Goal: Task Accomplishment & Management: Use online tool/utility

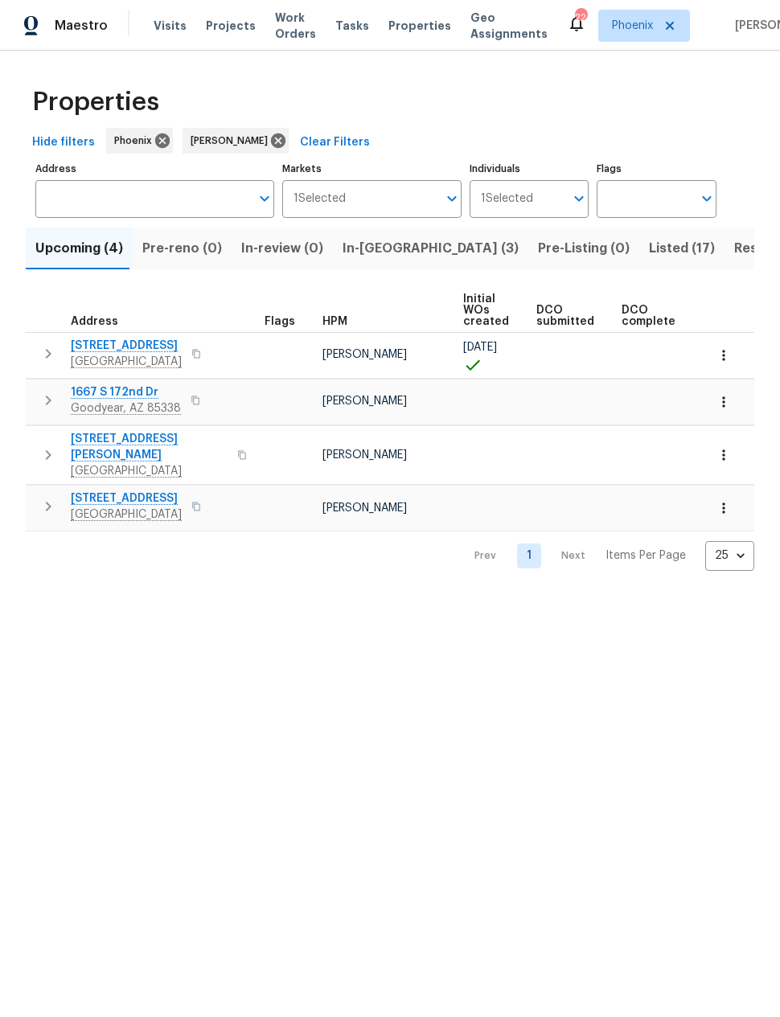
click at [375, 252] on span "In-[GEOGRAPHIC_DATA] (3)" at bounding box center [430, 248] width 176 height 23
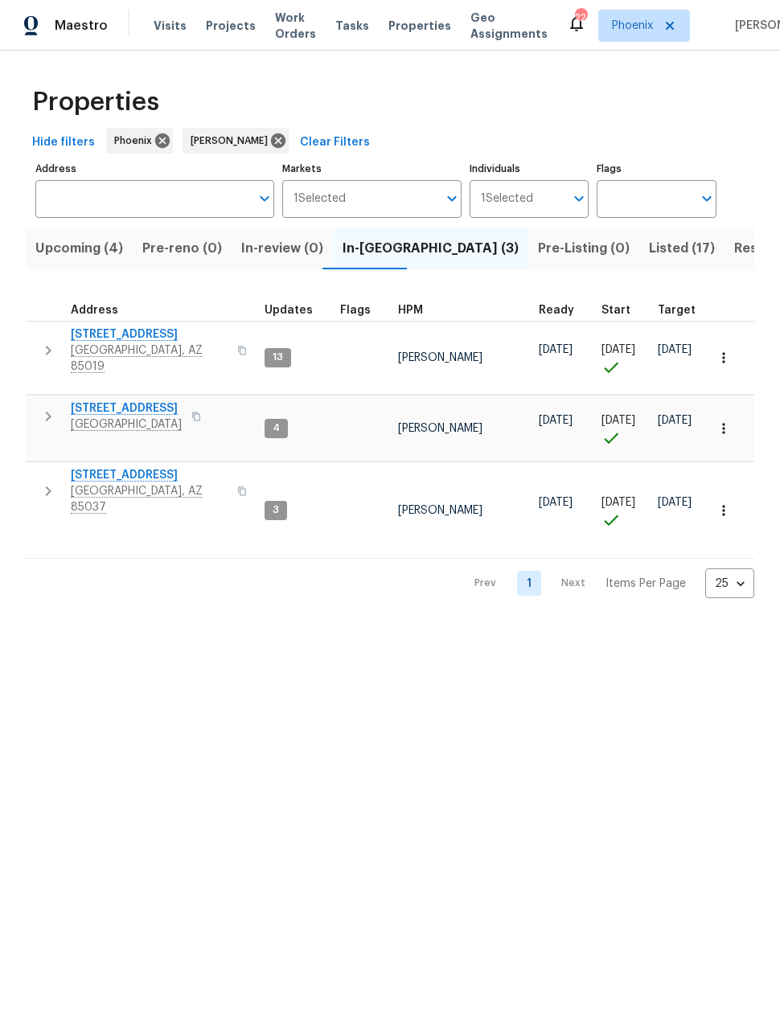
click at [42, 407] on icon "button" at bounding box center [48, 416] width 19 height 19
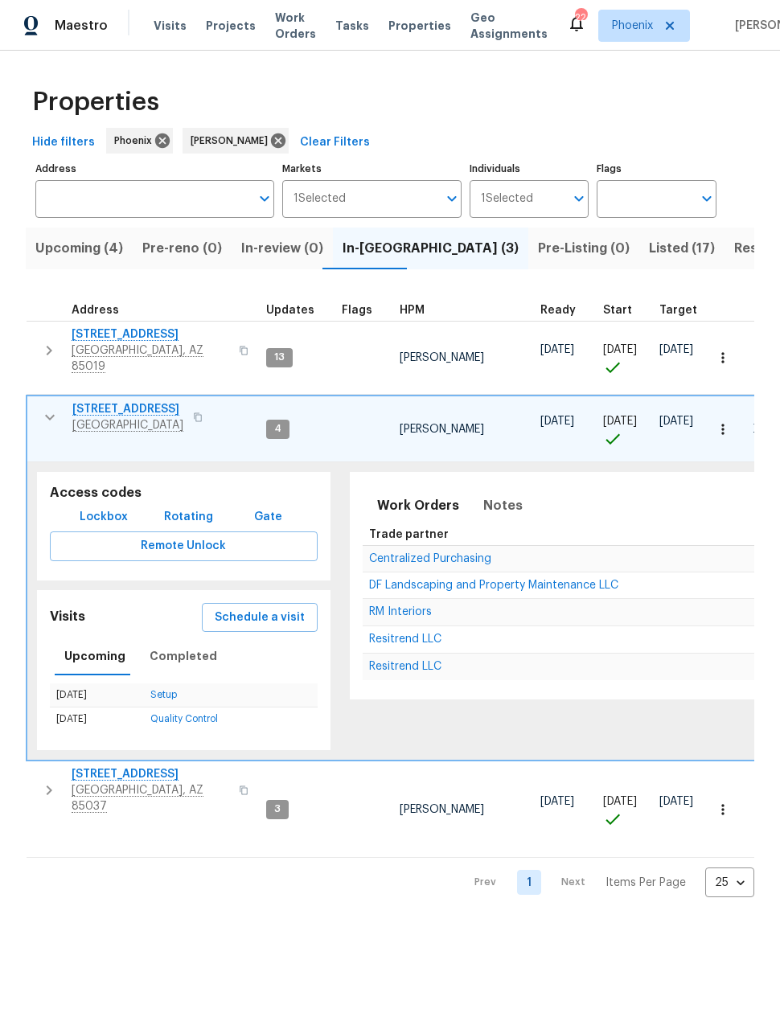
click at [248, 608] on span "Schedule a visit" at bounding box center [260, 618] width 90 height 20
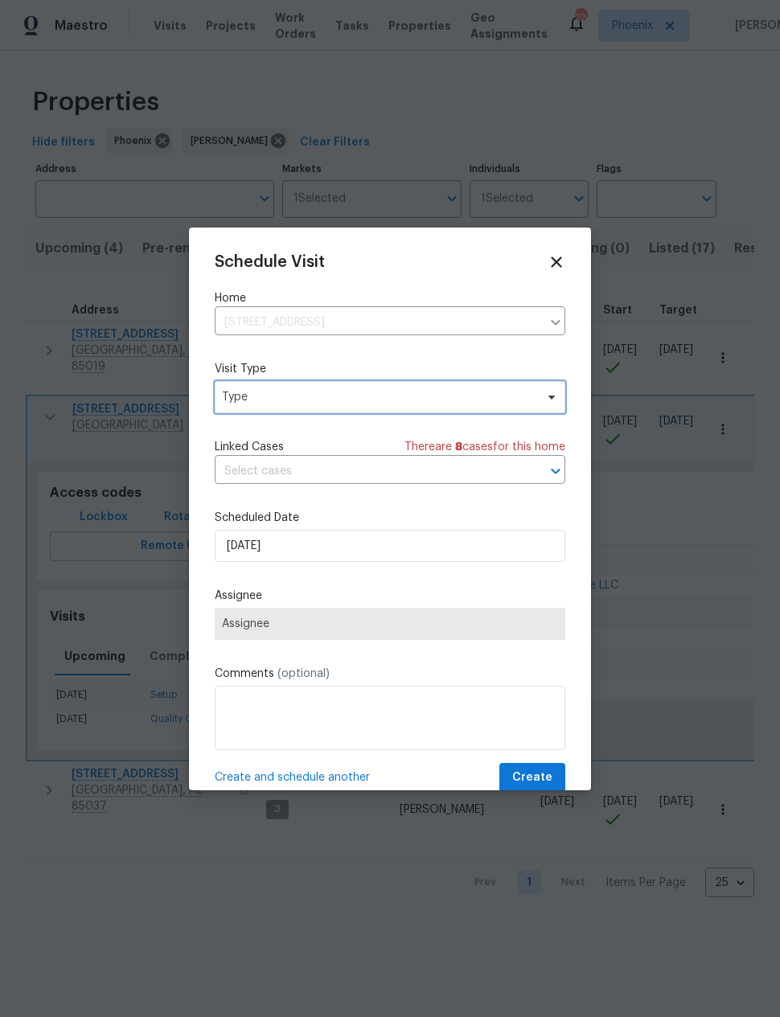
click at [236, 384] on span "Type" at bounding box center [390, 397] width 350 height 32
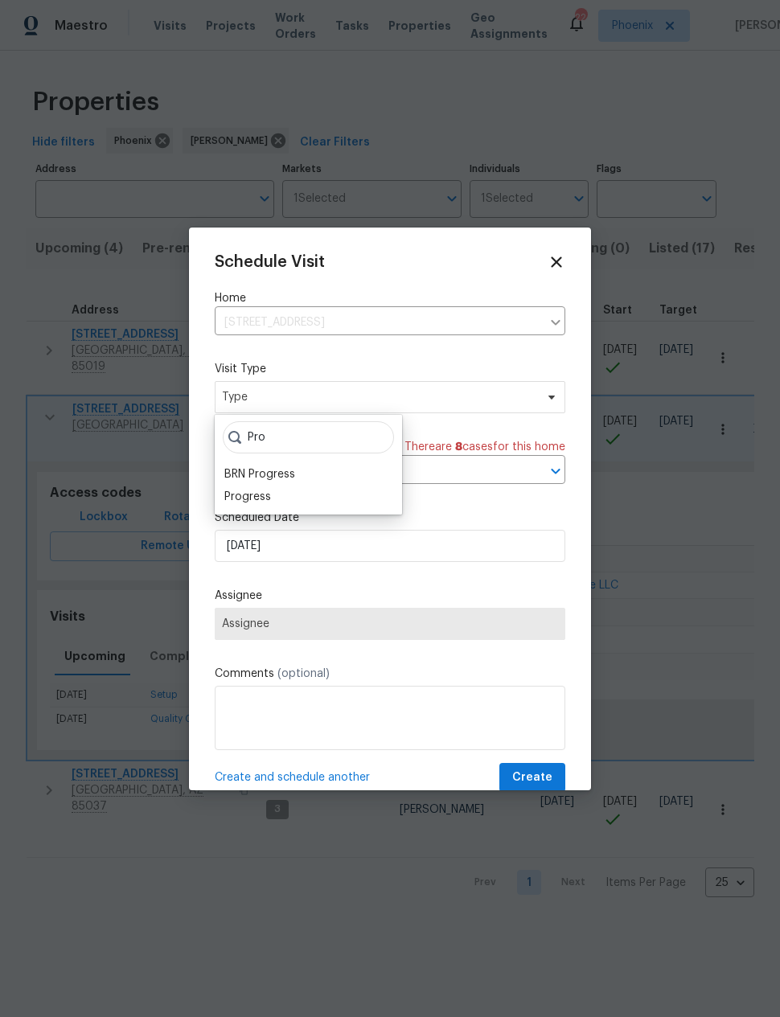
type input "Pro"
click at [245, 490] on div "Progress" at bounding box center [247, 497] width 47 height 16
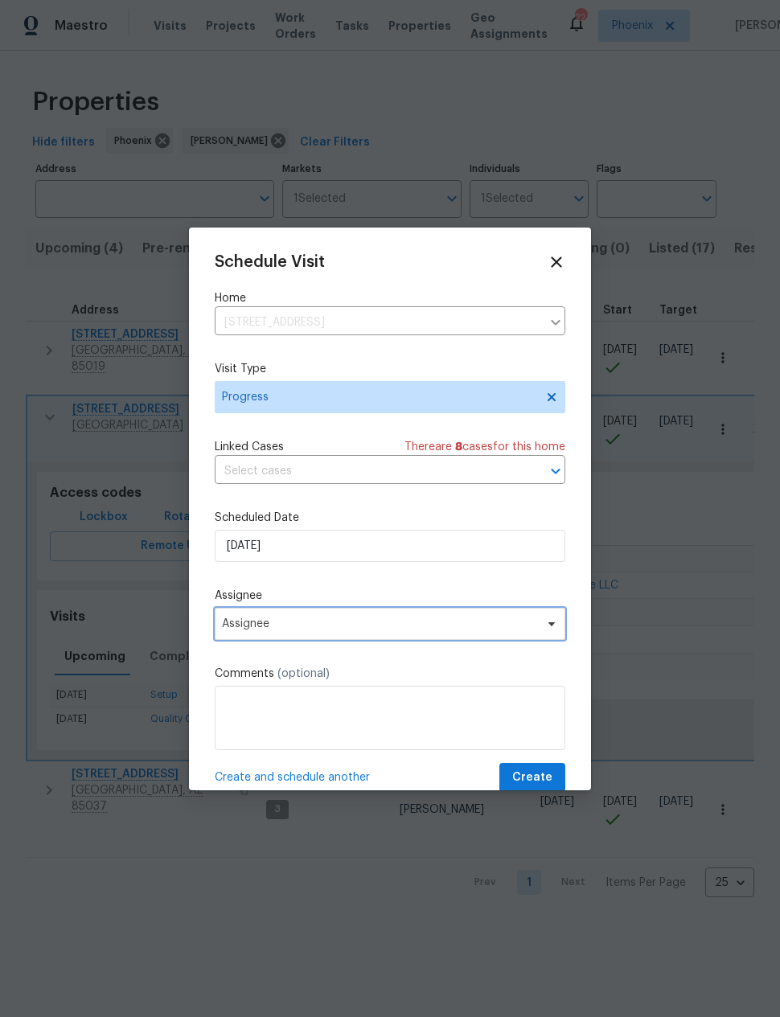
click at [246, 635] on span "Assignee" at bounding box center [390, 624] width 350 height 32
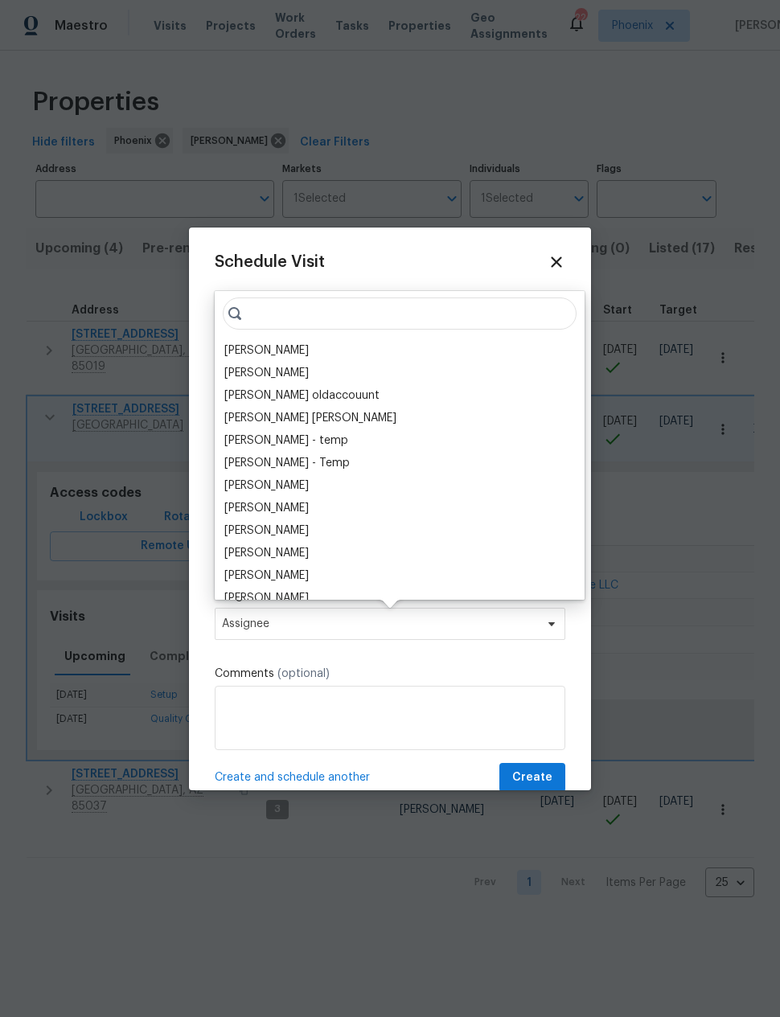
click at [249, 347] on div "[PERSON_NAME]" at bounding box center [266, 350] width 84 height 16
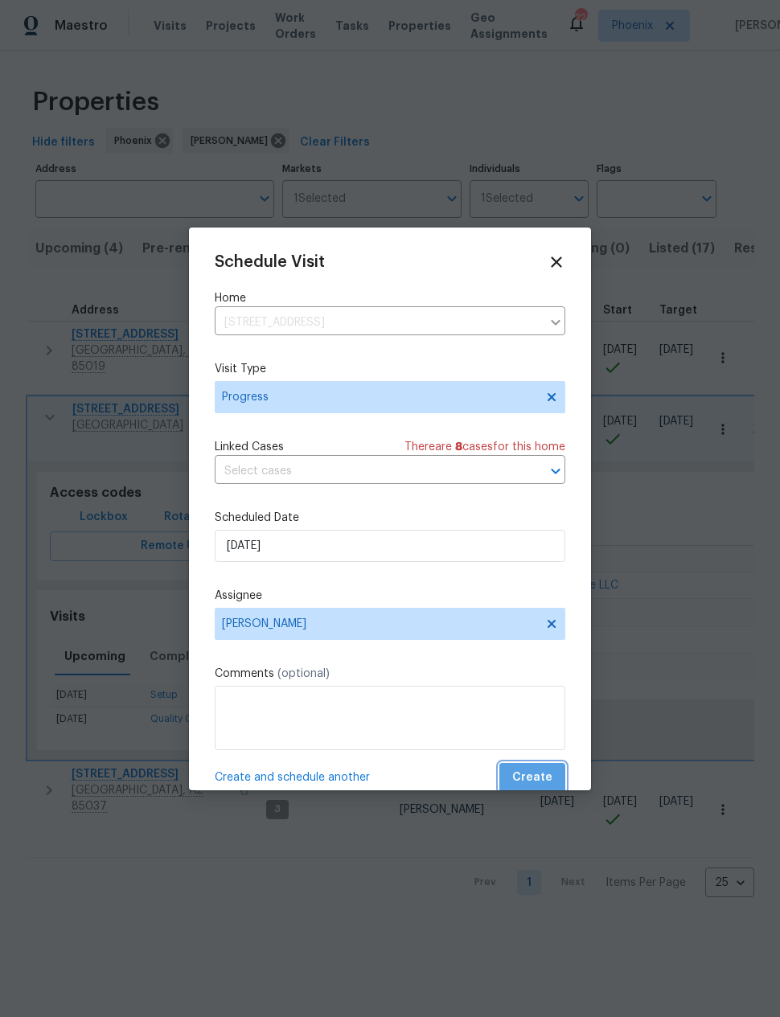
click at [549, 766] on button "Create" at bounding box center [532, 778] width 66 height 30
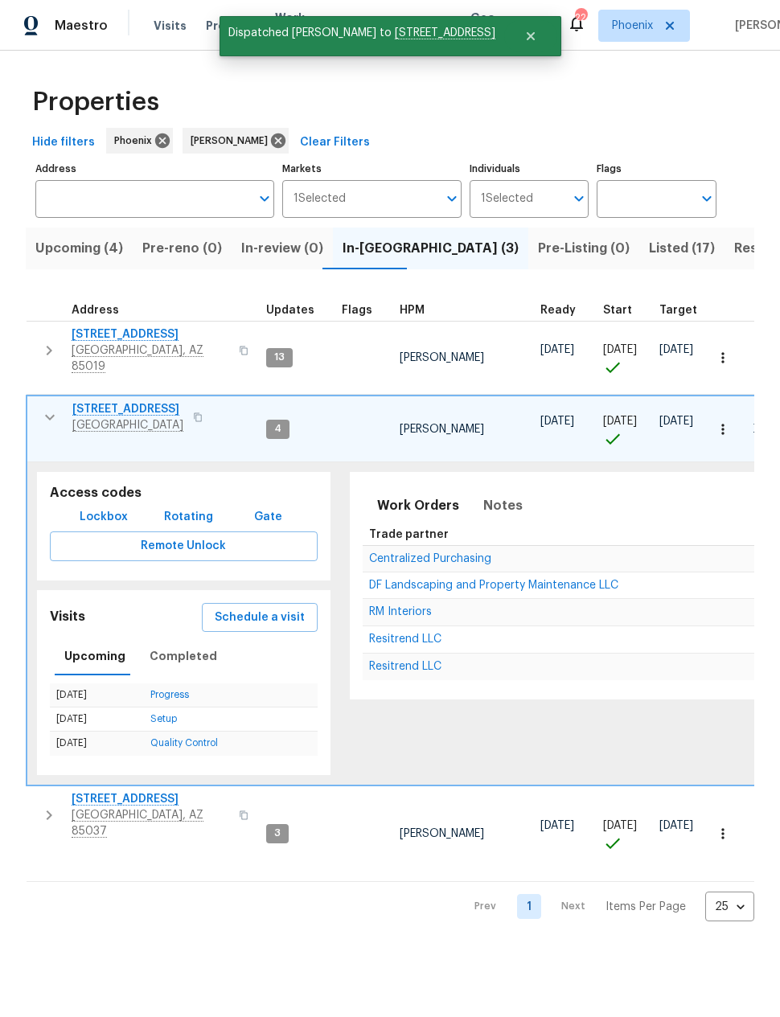
click at [43, 407] on icon "button" at bounding box center [49, 416] width 19 height 19
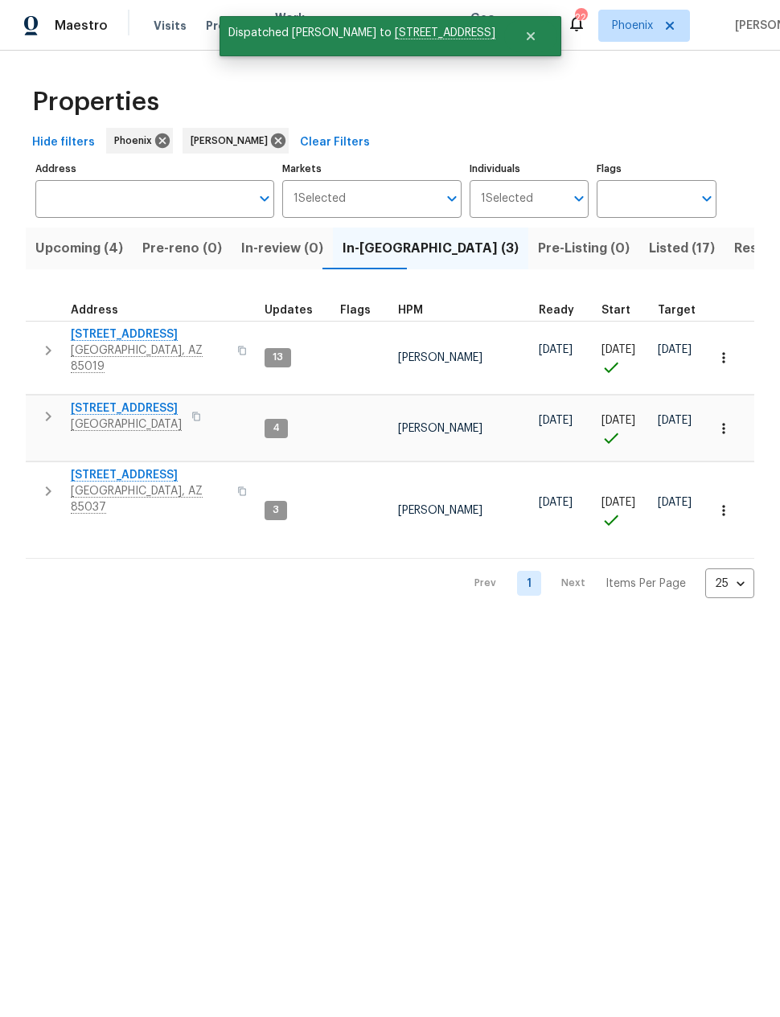
click at [50, 486] on icon "button" at bounding box center [49, 491] width 6 height 10
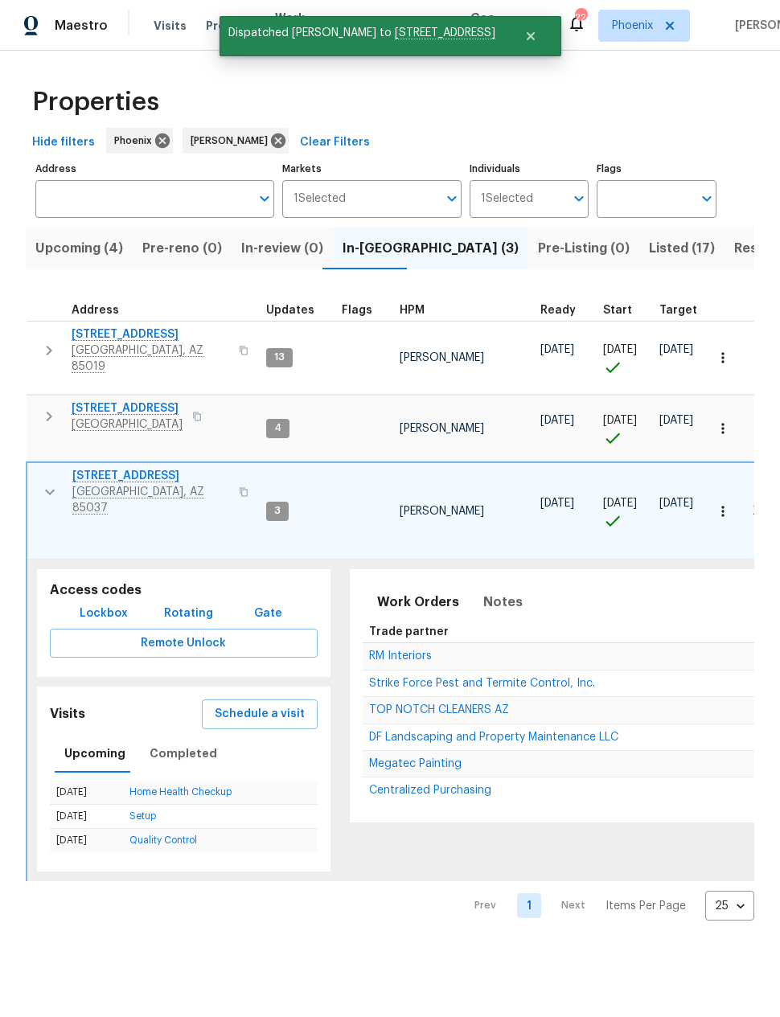
click at [248, 704] on span "Schedule a visit" at bounding box center [260, 714] width 90 height 20
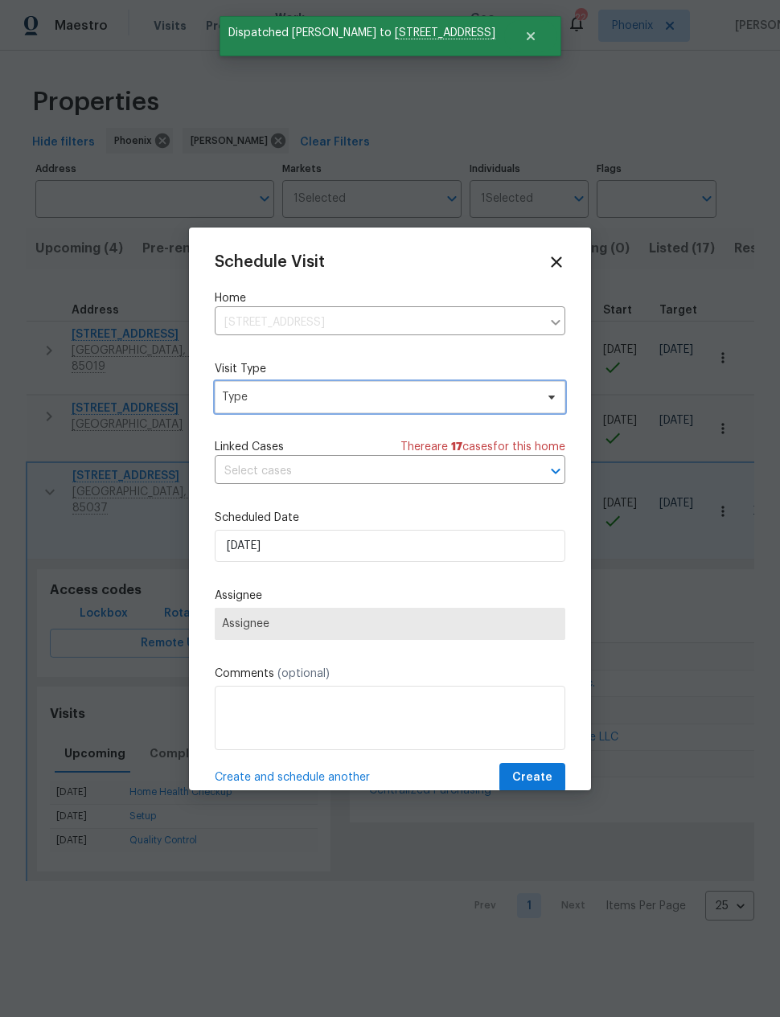
click at [237, 395] on span "Type" at bounding box center [378, 397] width 313 height 16
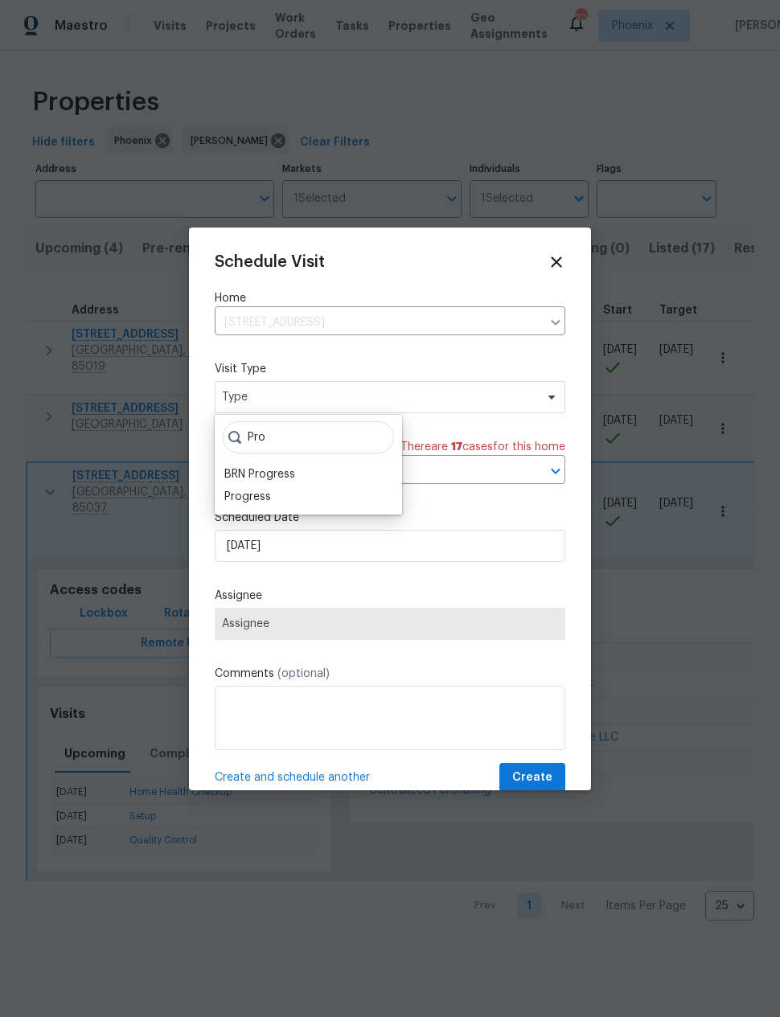
type input "Pro"
click at [243, 497] on div "Progress" at bounding box center [247, 497] width 47 height 16
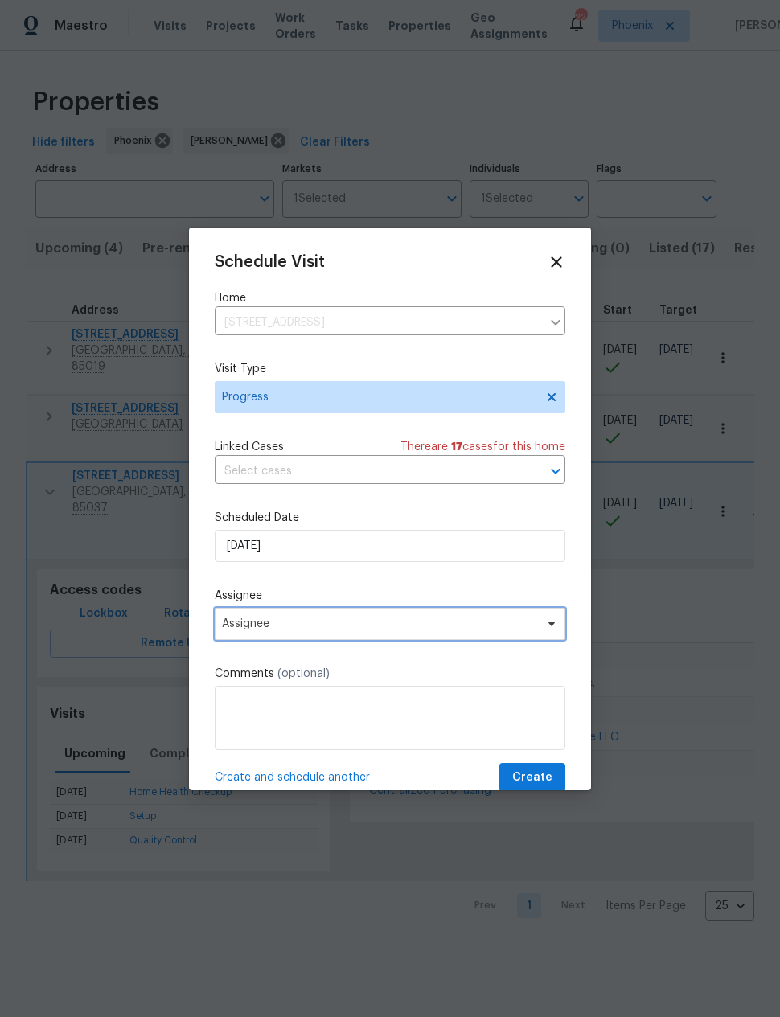
click at [242, 629] on span "Assignee" at bounding box center [379, 623] width 315 height 13
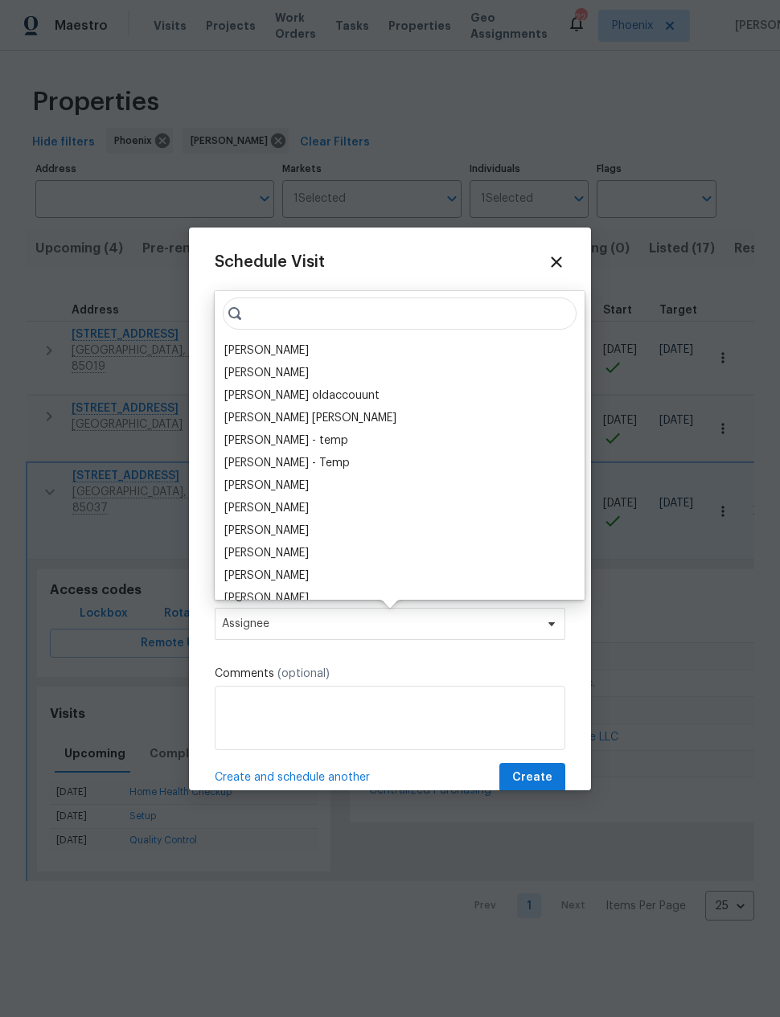
click at [252, 344] on div "[PERSON_NAME]" at bounding box center [266, 350] width 84 height 16
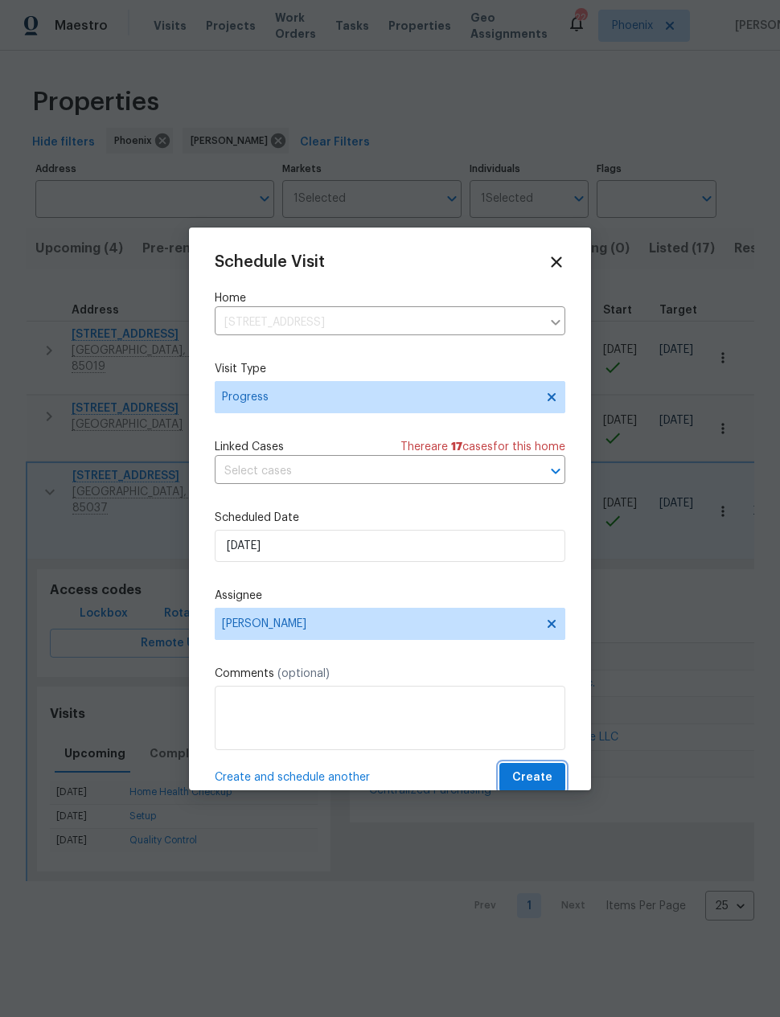
click at [547, 772] on span "Create" at bounding box center [532, 778] width 40 height 20
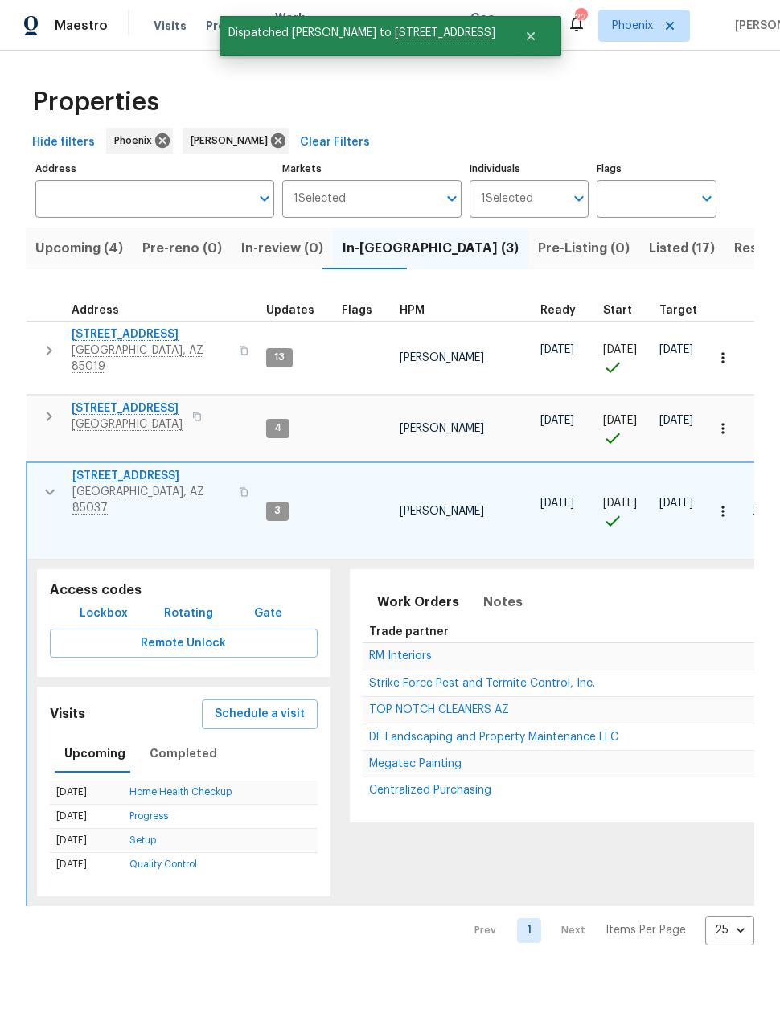
click at [47, 482] on icon "button" at bounding box center [49, 491] width 19 height 19
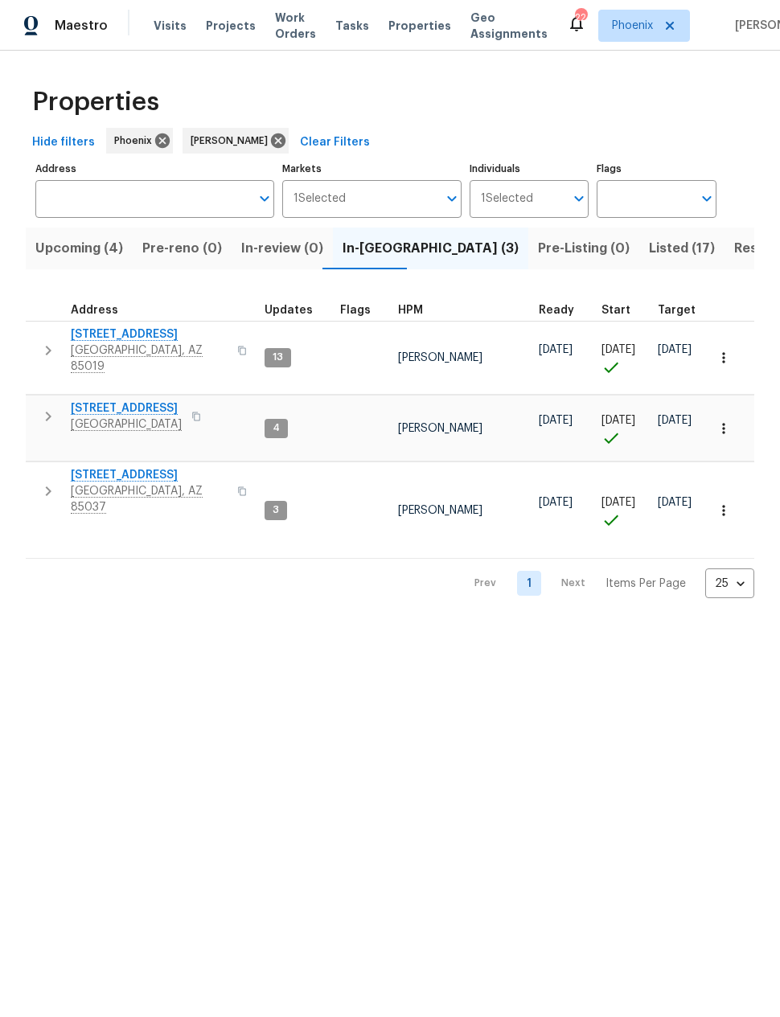
click at [73, 236] on button "Upcoming (4)" at bounding box center [79, 248] width 107 height 42
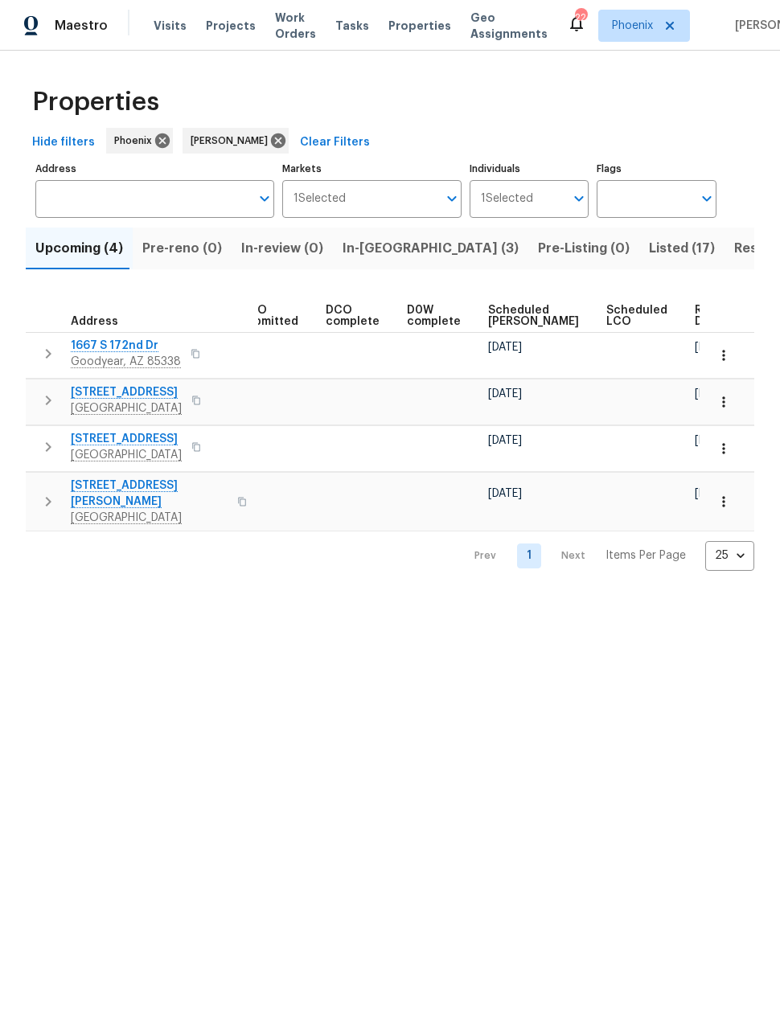
scroll to position [0, 295]
click at [695, 313] on span "Ready Date" at bounding box center [712, 316] width 35 height 23
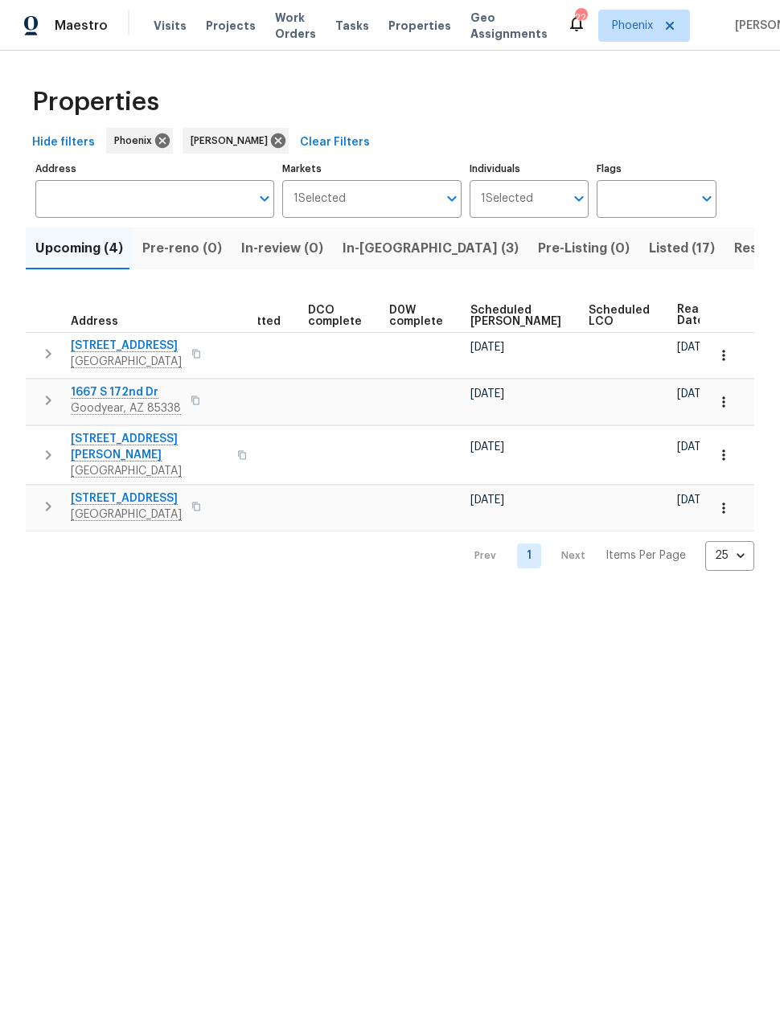
scroll to position [0, 313]
click at [649, 251] on span "Listed (17)" at bounding box center [682, 248] width 66 height 23
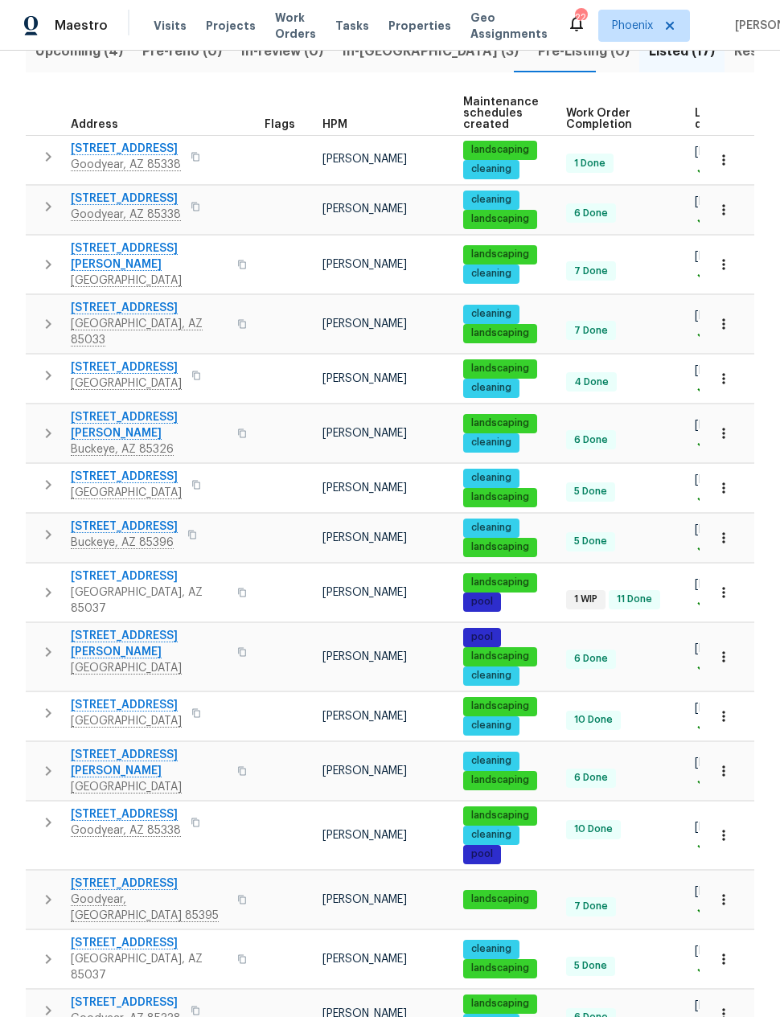
scroll to position [196, 0]
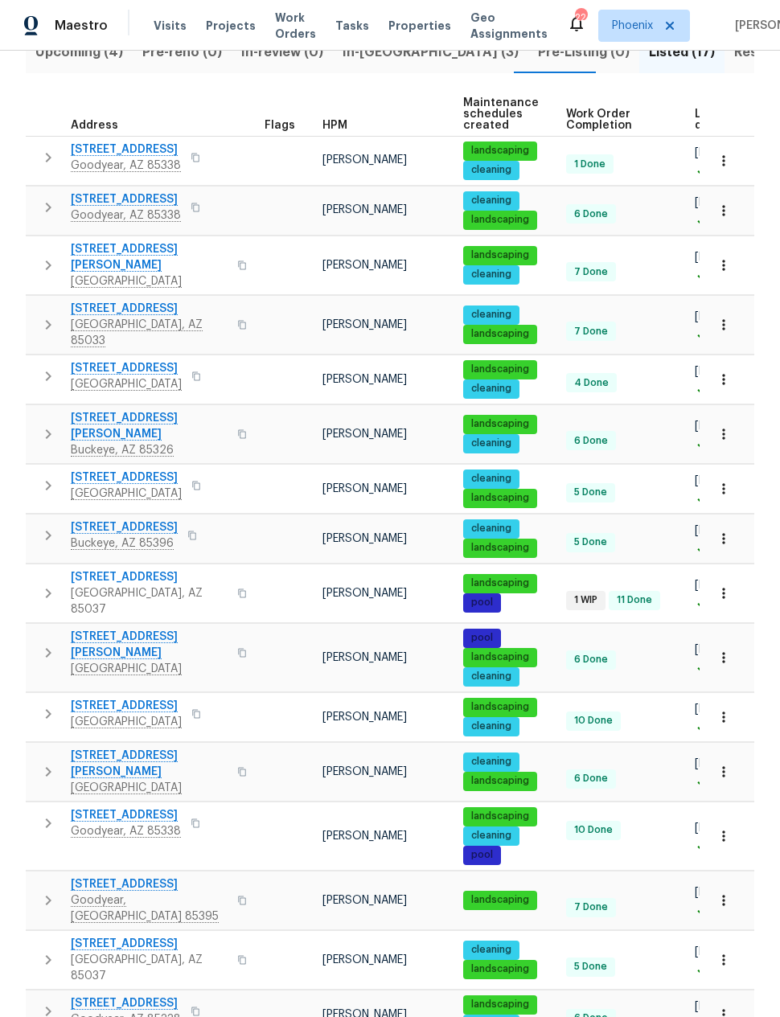
click at [205, 1000] on button "button" at bounding box center [195, 1011] width 19 height 23
click at [374, 59] on span "In-[GEOGRAPHIC_DATA] (3)" at bounding box center [430, 52] width 176 height 23
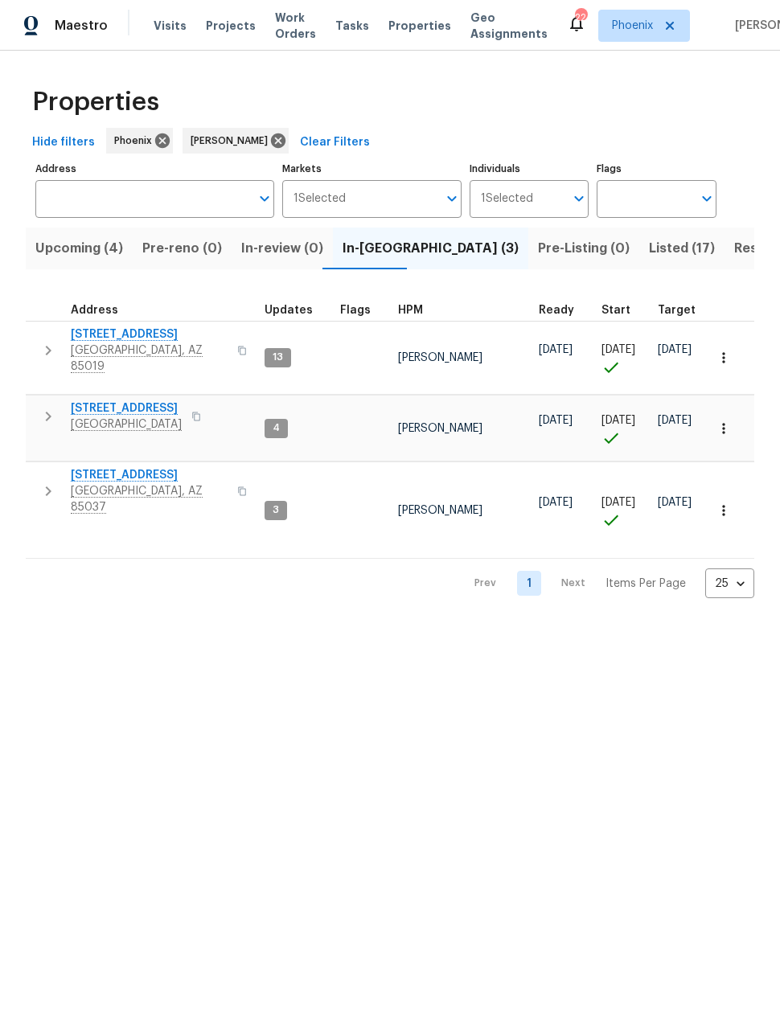
click at [192, 412] on icon "button" at bounding box center [196, 416] width 8 height 9
click at [191, 412] on icon "button" at bounding box center [196, 417] width 10 height 10
click at [53, 407] on icon "button" at bounding box center [48, 416] width 19 height 19
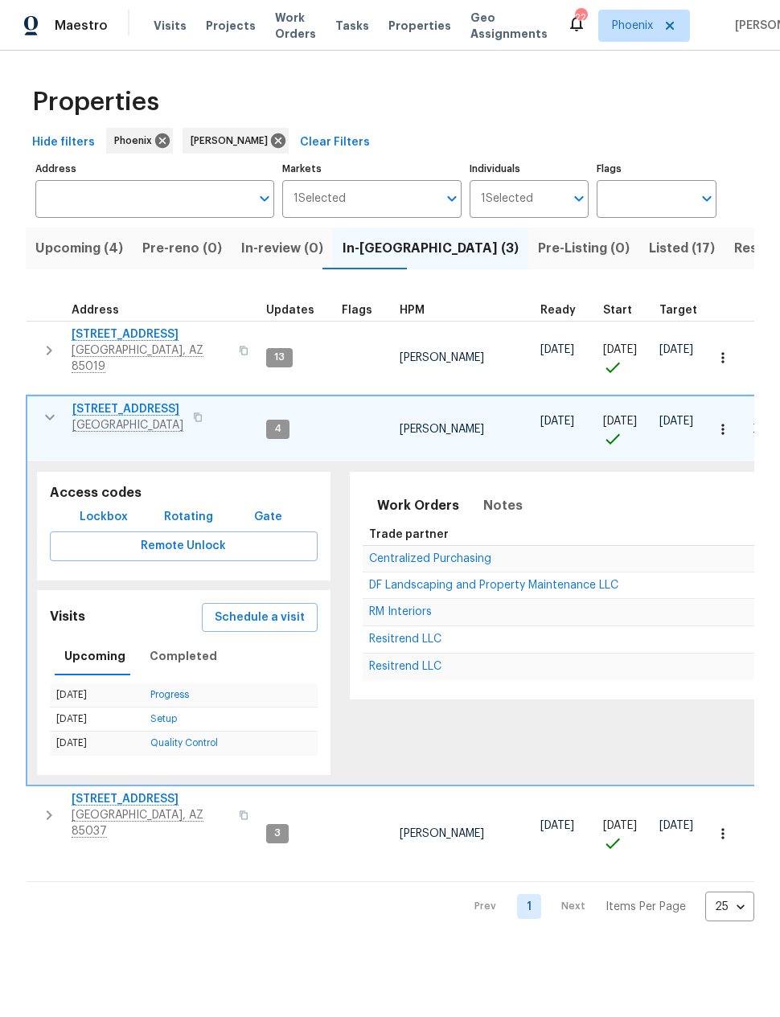
click at [108, 507] on span "Lockbox" at bounding box center [104, 517] width 48 height 20
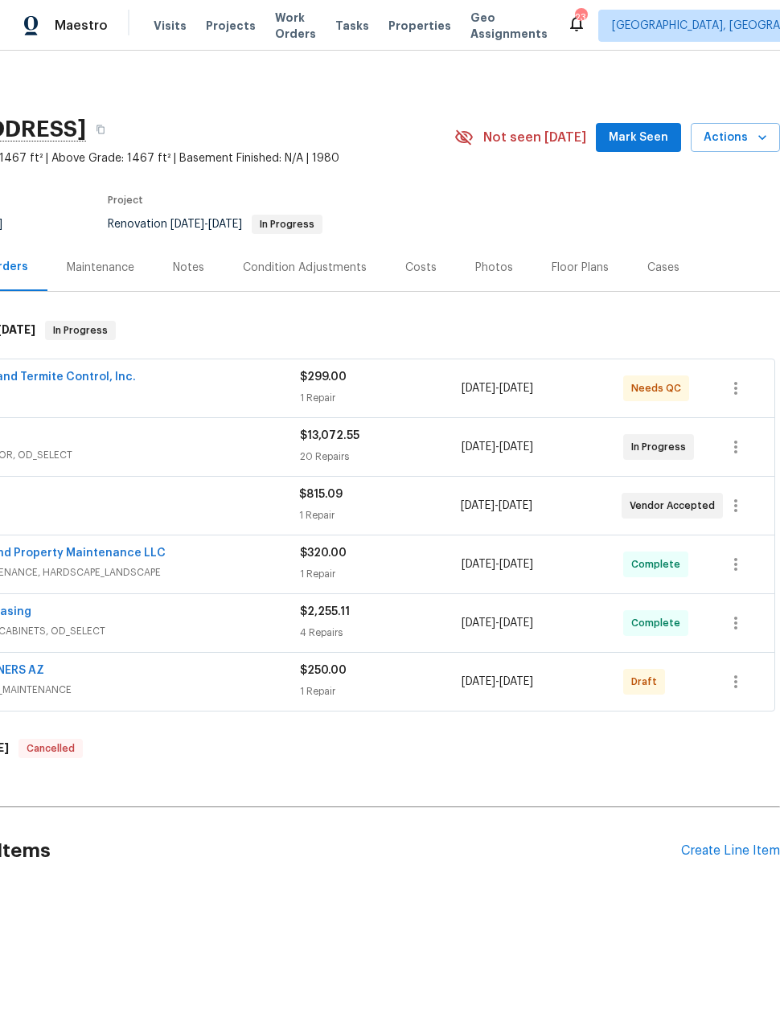
scroll to position [0, 129]
click at [723, 848] on div "Create Line Item" at bounding box center [730, 850] width 99 height 15
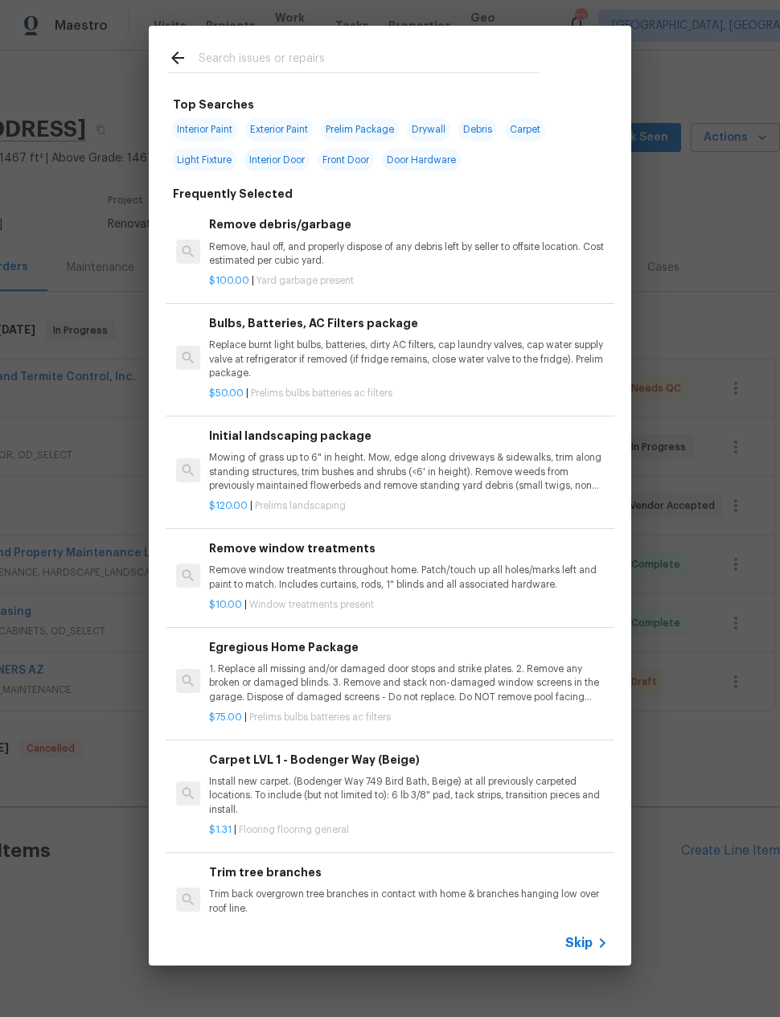
click at [335, 52] on input "text" at bounding box center [369, 60] width 341 height 24
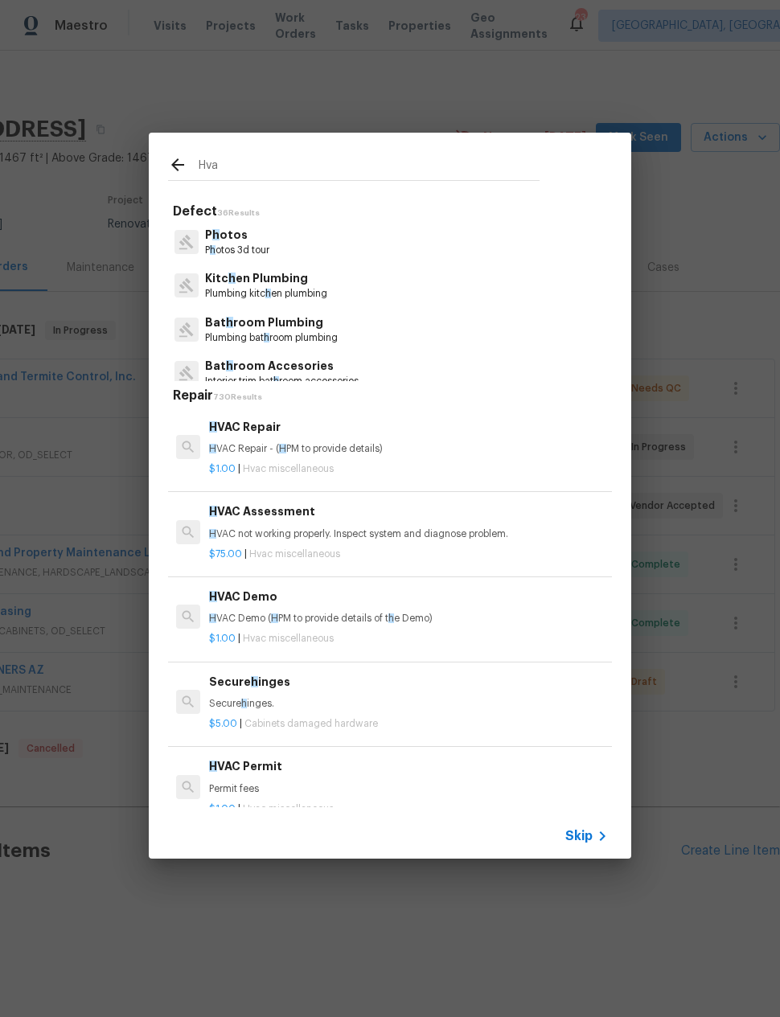
type input "Hvac"
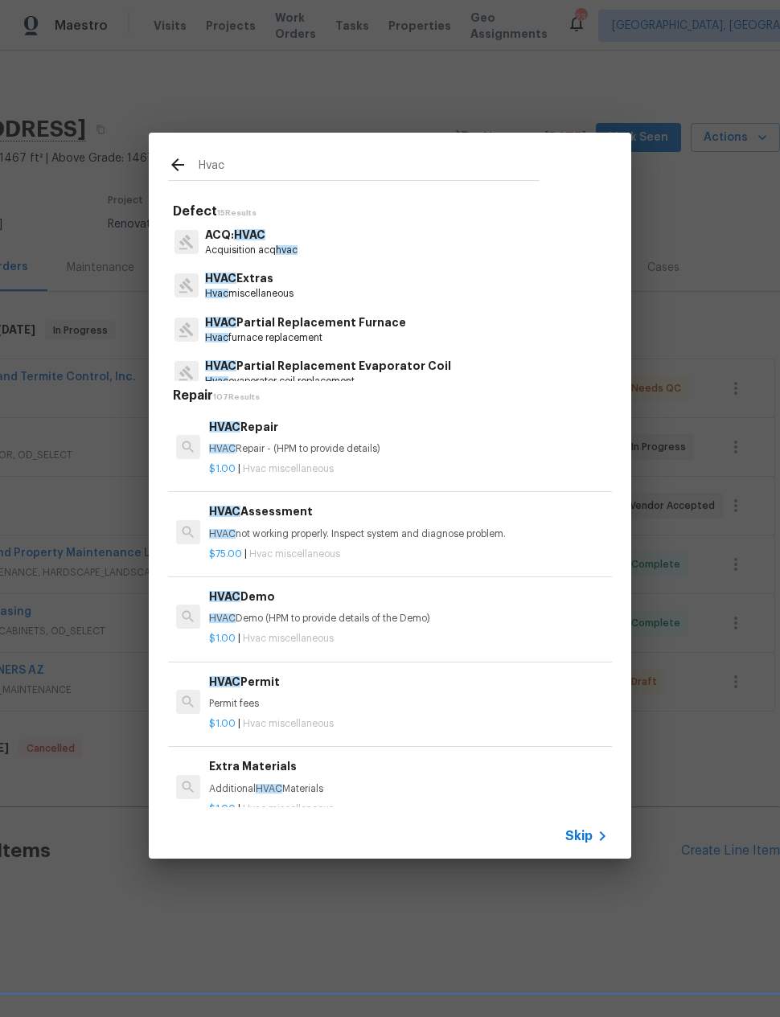
click at [244, 524] on div "HVAC Assessment HVAC not working properly. Inspect system and diagnose problem." at bounding box center [408, 521] width 399 height 39
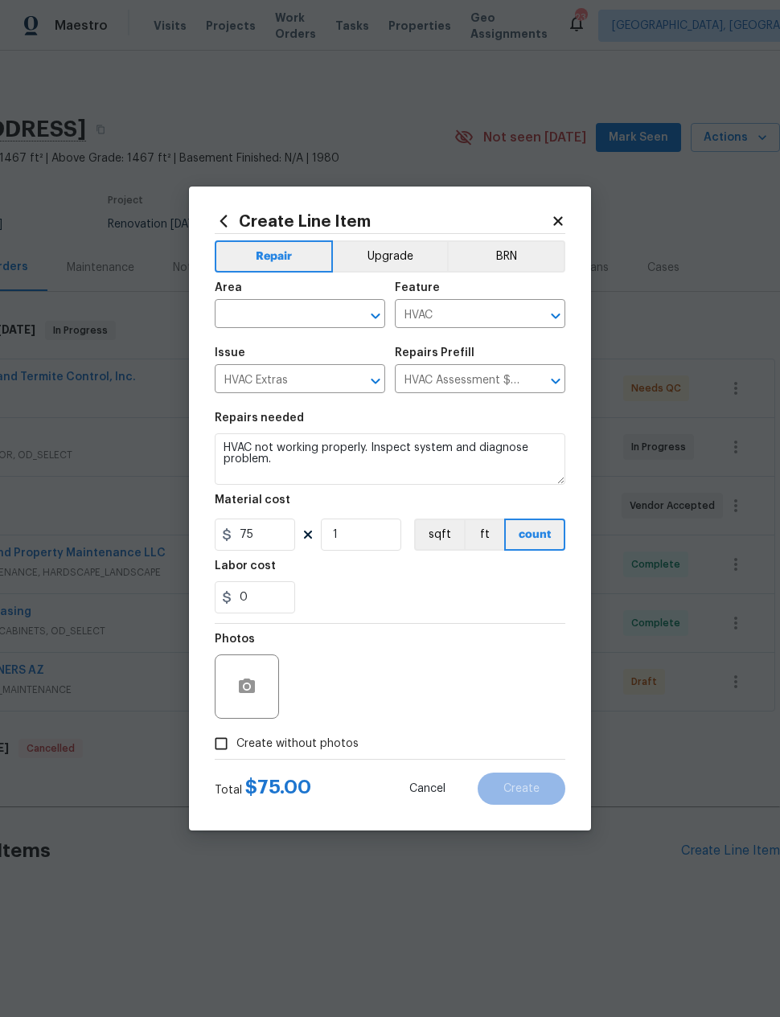
click at [247, 314] on input "text" at bounding box center [277, 315] width 125 height 25
click at [244, 346] on li "HVAC" at bounding box center [300, 351] width 170 height 27
type input "HVAC"
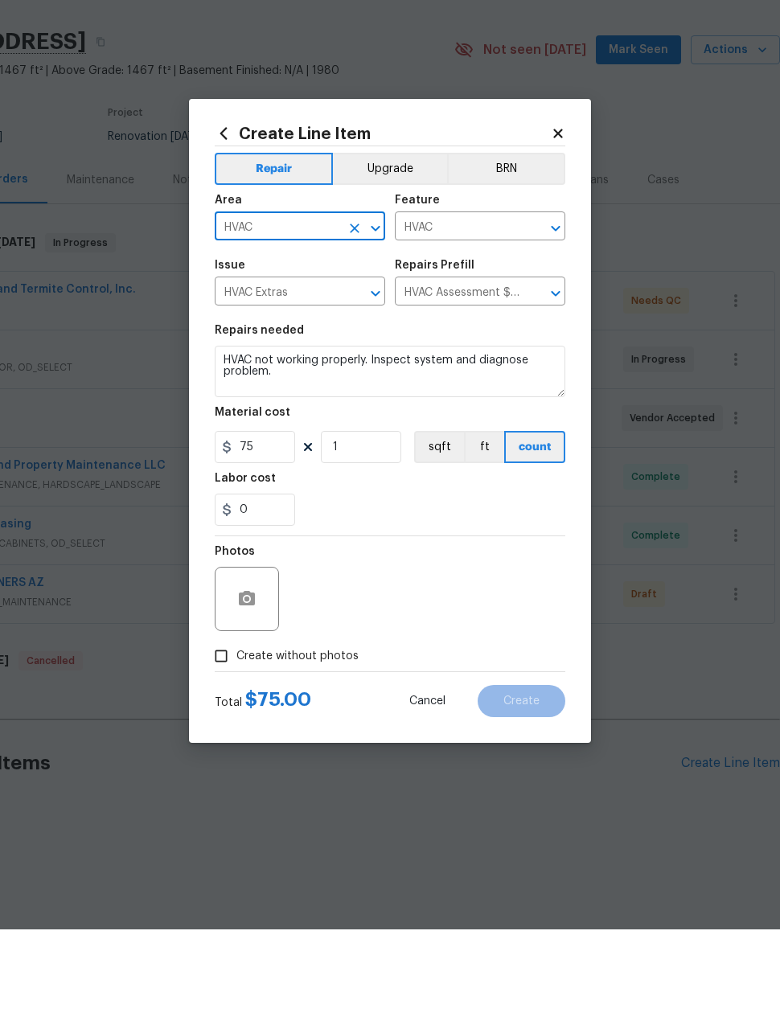
click at [227, 728] on input "Create without photos" at bounding box center [221, 743] width 31 height 31
checkbox input "true"
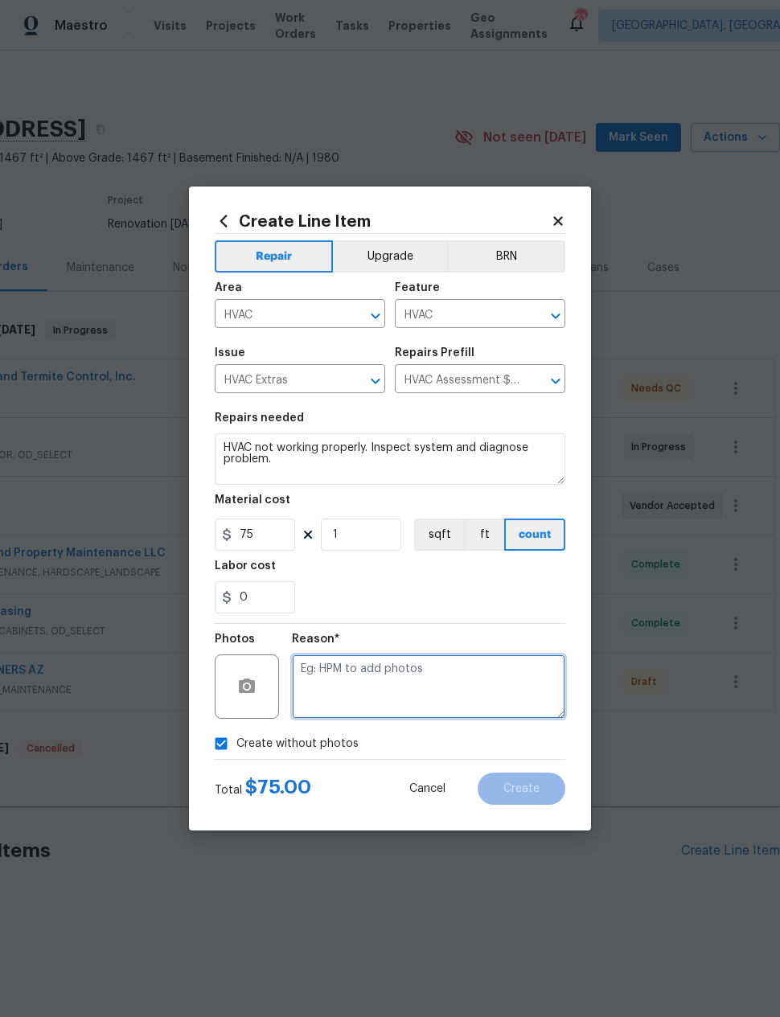
click at [501, 676] on textarea at bounding box center [428, 686] width 273 height 64
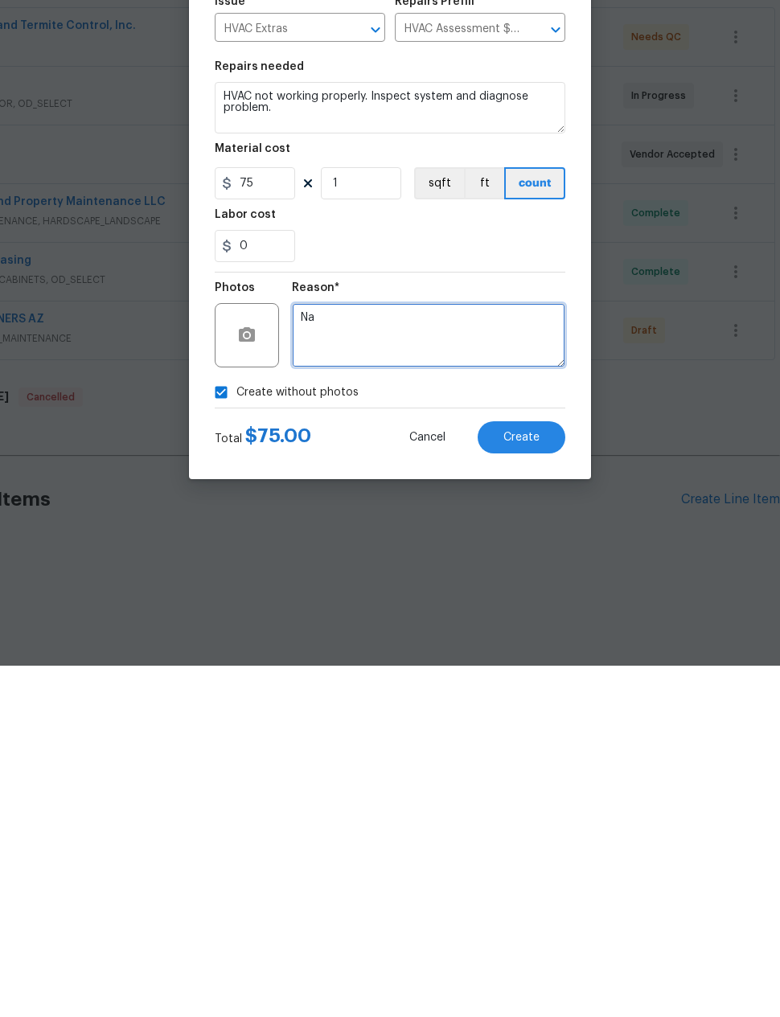
scroll to position [0, 0]
type textarea "Na"
click at [539, 772] on button "Create" at bounding box center [521, 788] width 88 height 32
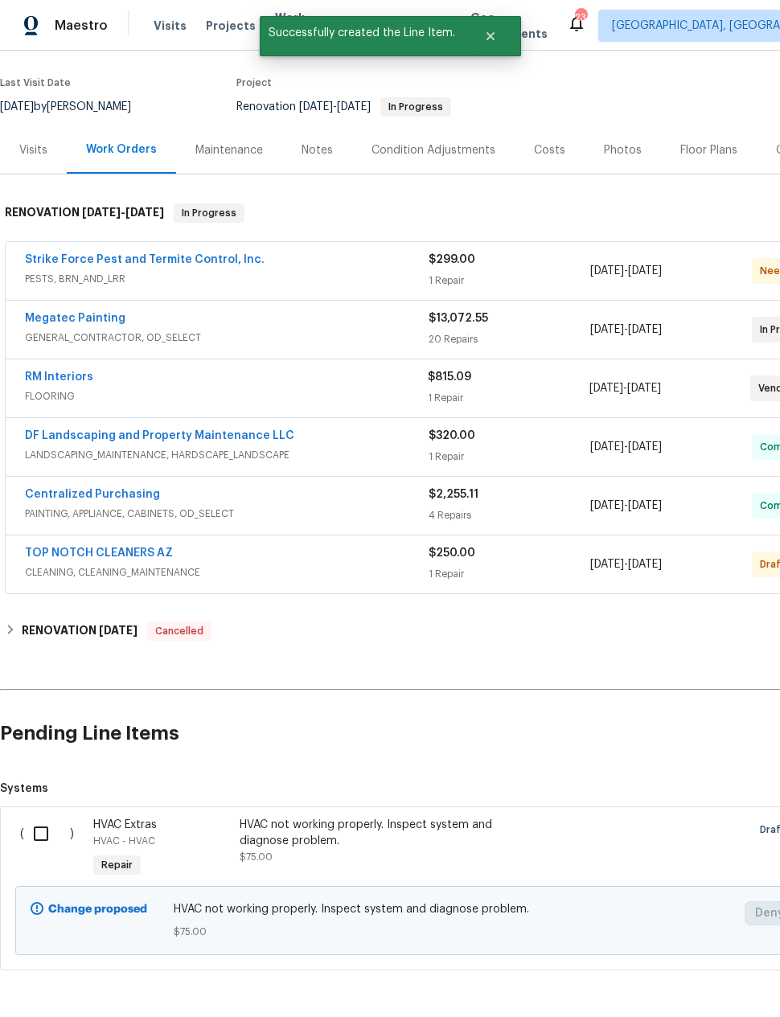
scroll to position [116, 0]
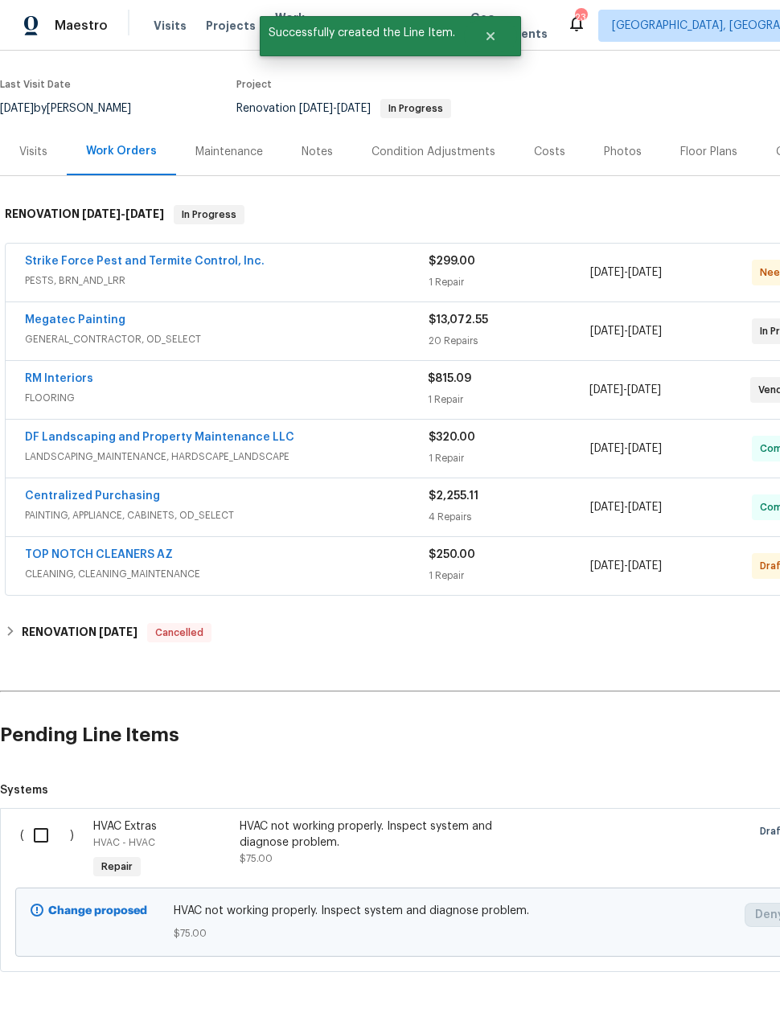
click at [42, 829] on input "checkbox" at bounding box center [47, 835] width 46 height 34
checkbox input "true"
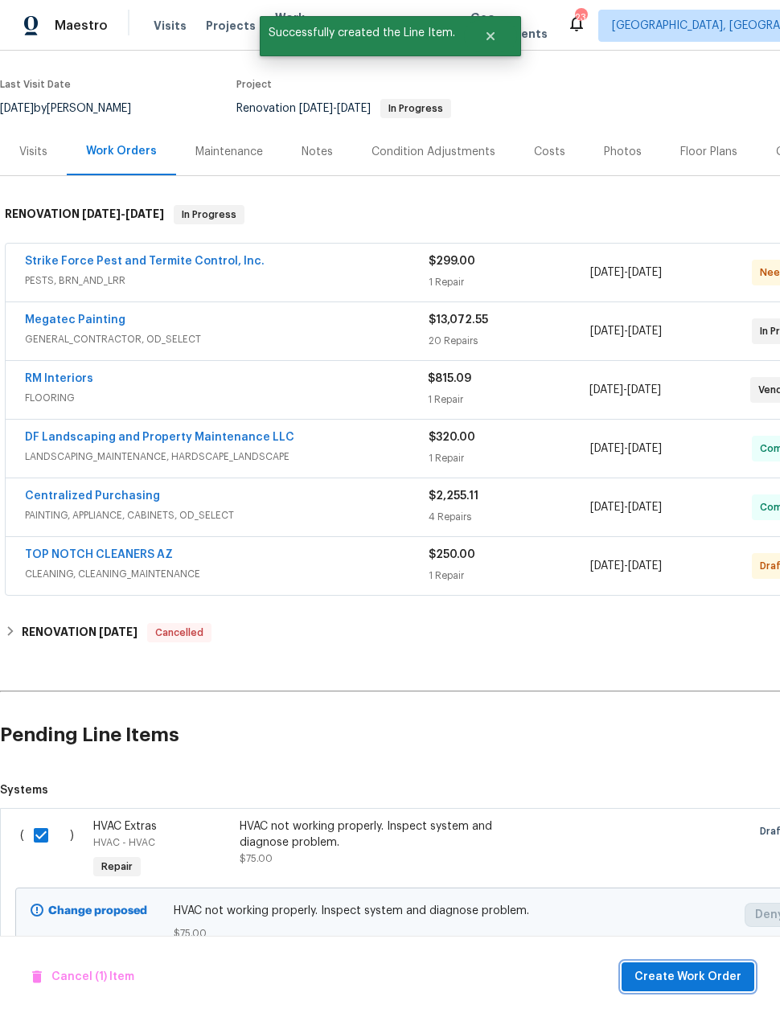
click at [691, 976] on span "Create Work Order" at bounding box center [687, 977] width 107 height 20
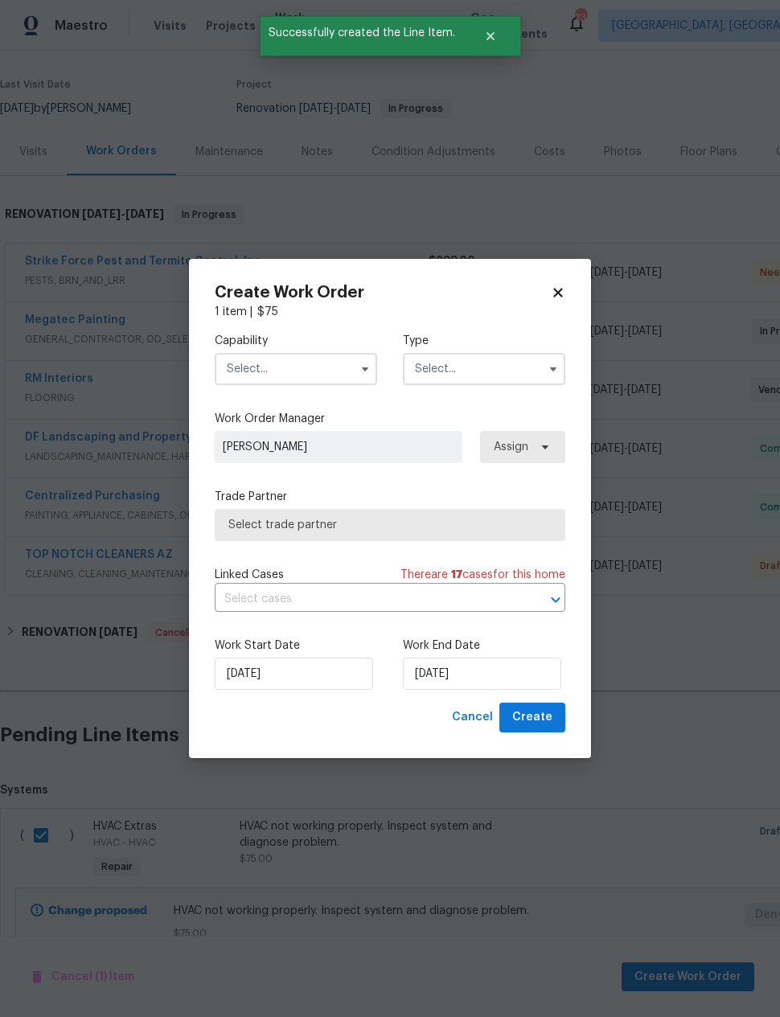
click at [247, 362] on input "text" at bounding box center [296, 369] width 162 height 32
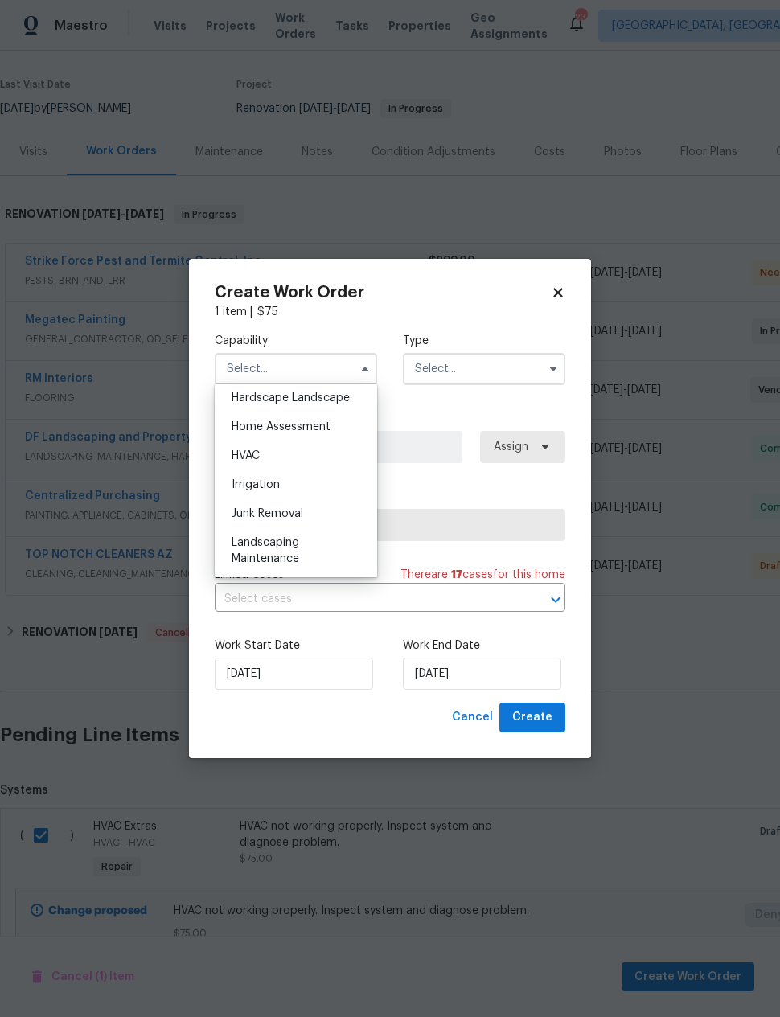
click at [215, 481] on ul "Agent Appliance Bathtub Resurfacing BRN And Lrr Broker Cabinets Carpet Cleaning…" at bounding box center [296, 480] width 162 height 193
click at [242, 452] on span "HVAC" at bounding box center [245, 453] width 28 height 11
type input "HVAC"
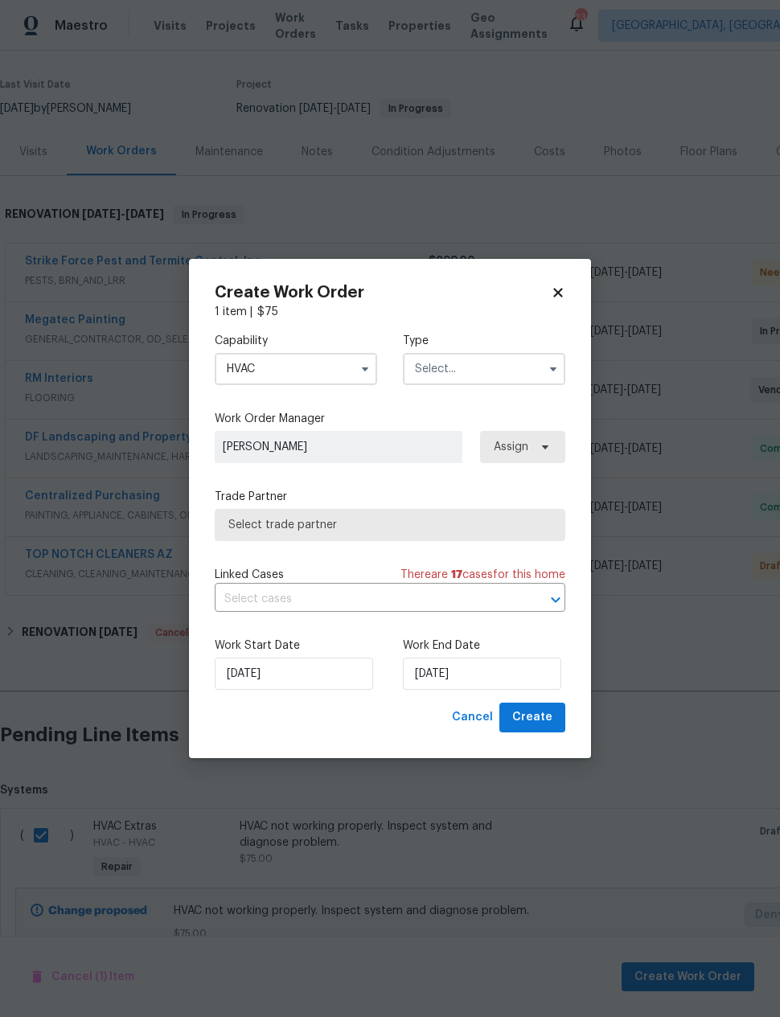
click at [501, 372] on input "text" at bounding box center [484, 369] width 162 height 32
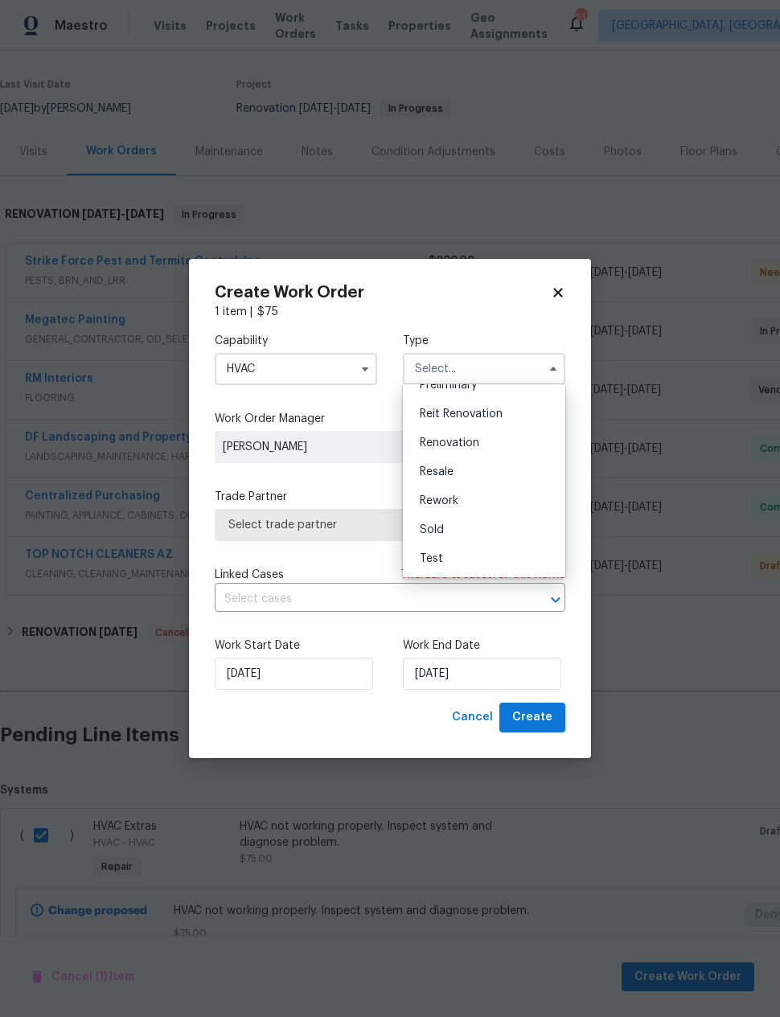
scroll to position [365, 0]
click at [484, 442] on div "Renovation" at bounding box center [484, 442] width 154 height 29
type input "Renovation"
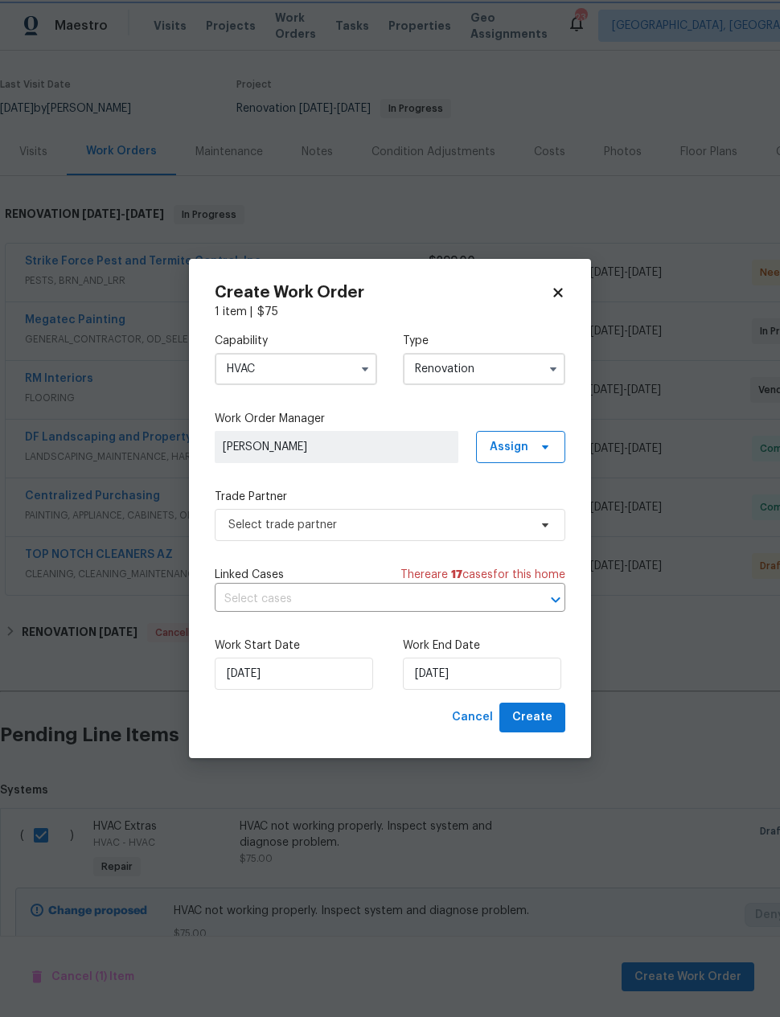
scroll to position [0, 0]
click at [485, 510] on span "Select trade partner" at bounding box center [390, 525] width 350 height 32
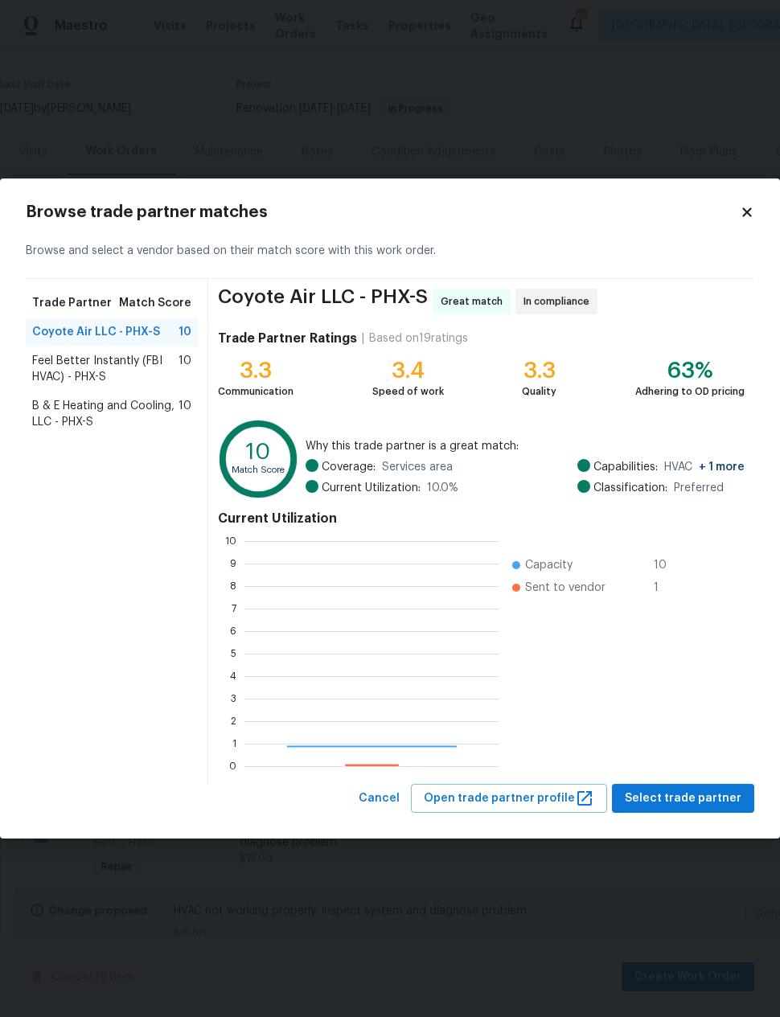
scroll to position [225, 255]
click at [680, 803] on span "Select trade partner" at bounding box center [682, 798] width 117 height 20
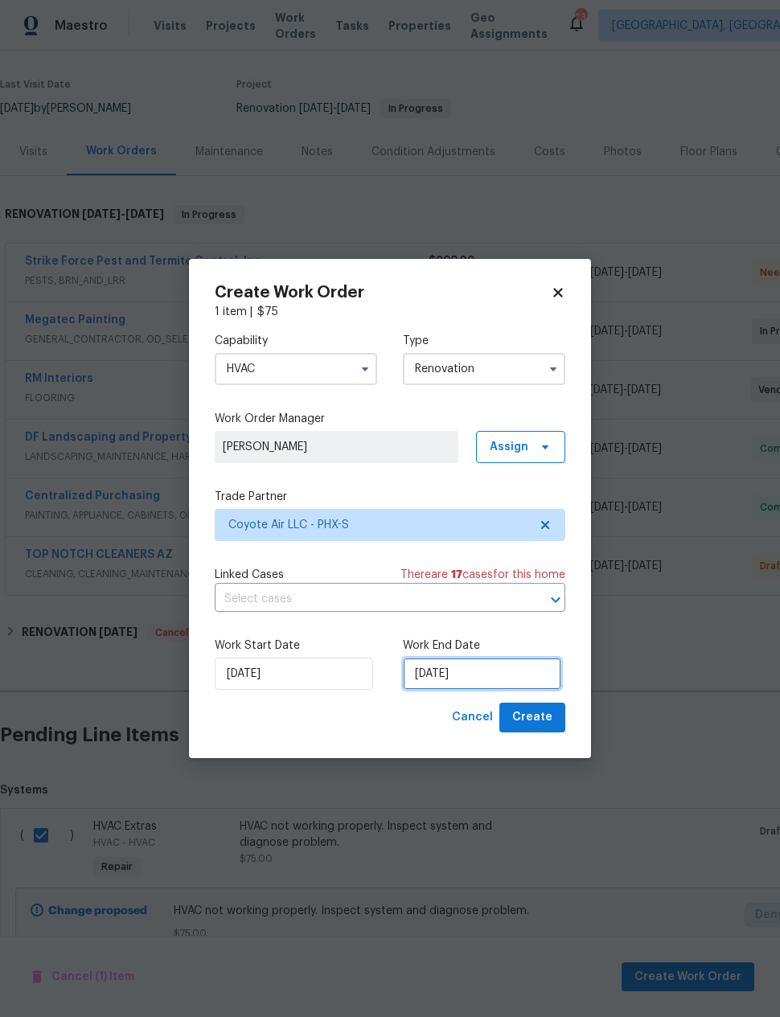
click at [468, 673] on input "[DATE]" at bounding box center [482, 673] width 158 height 32
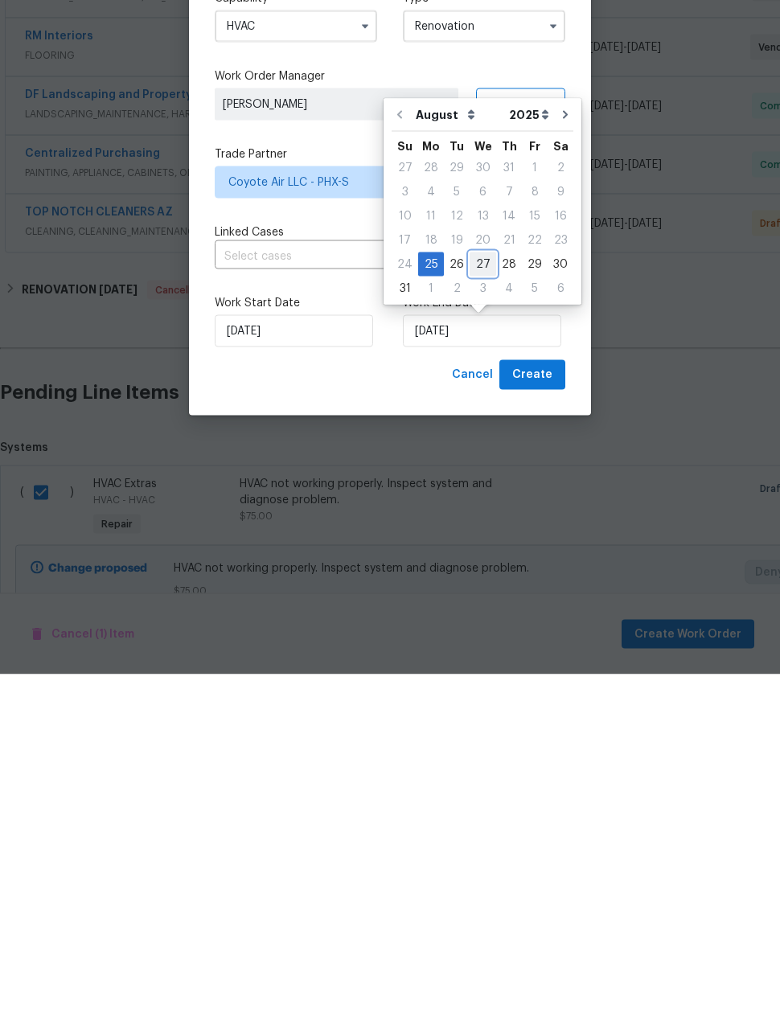
click at [476, 596] on div "27" at bounding box center [482, 607] width 27 height 23
type input "8/27/2025"
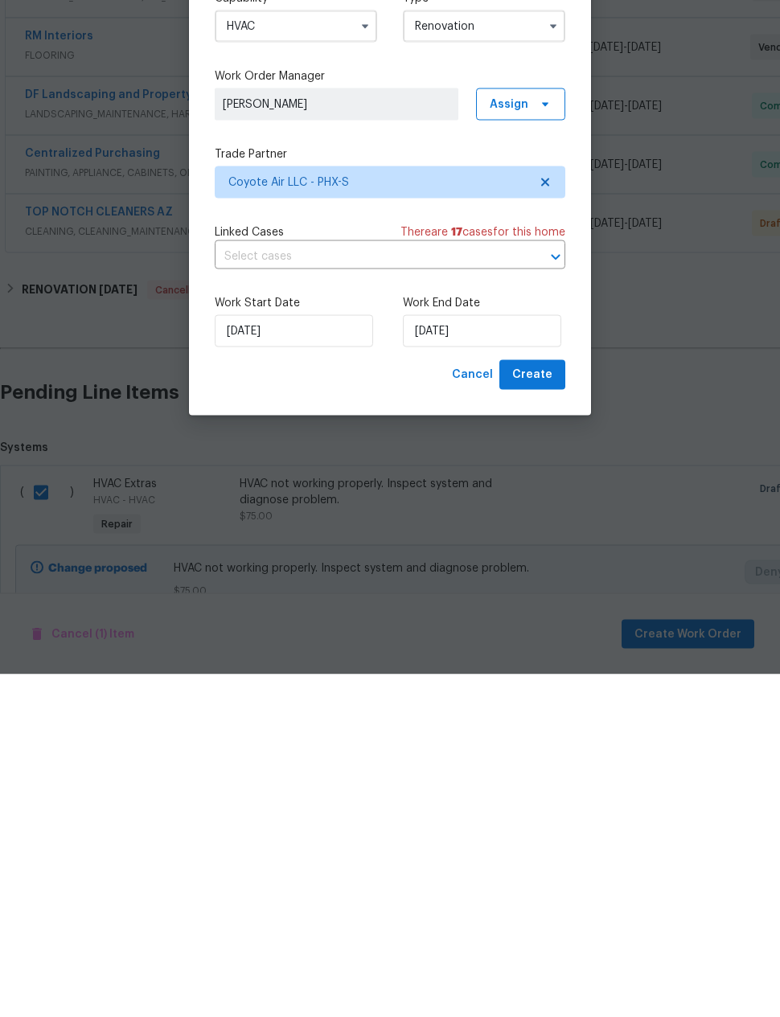
scroll to position [64, 0]
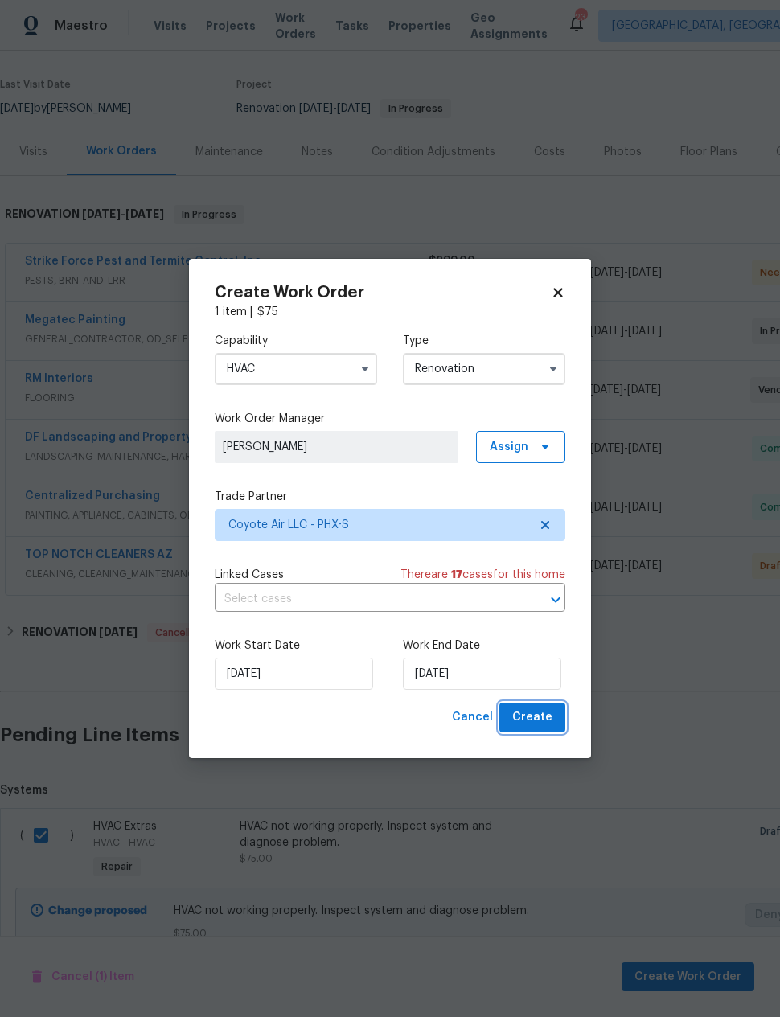
click at [534, 719] on span "Create" at bounding box center [532, 717] width 40 height 20
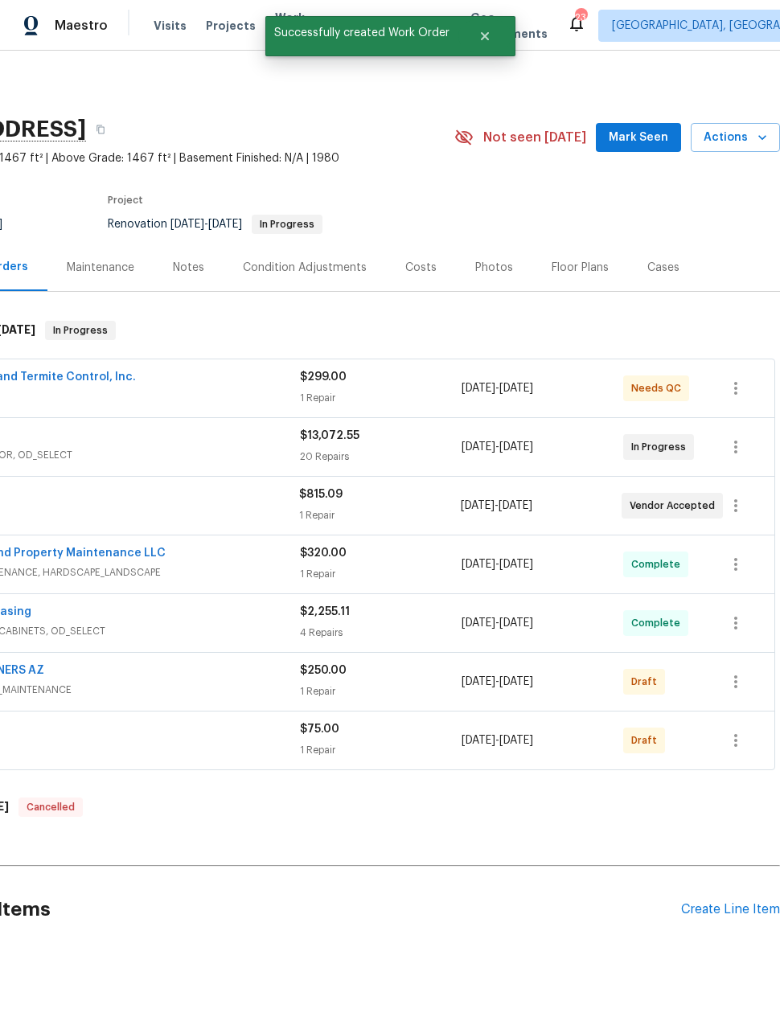
scroll to position [0, 129]
click at [739, 731] on icon "button" at bounding box center [735, 740] width 19 height 19
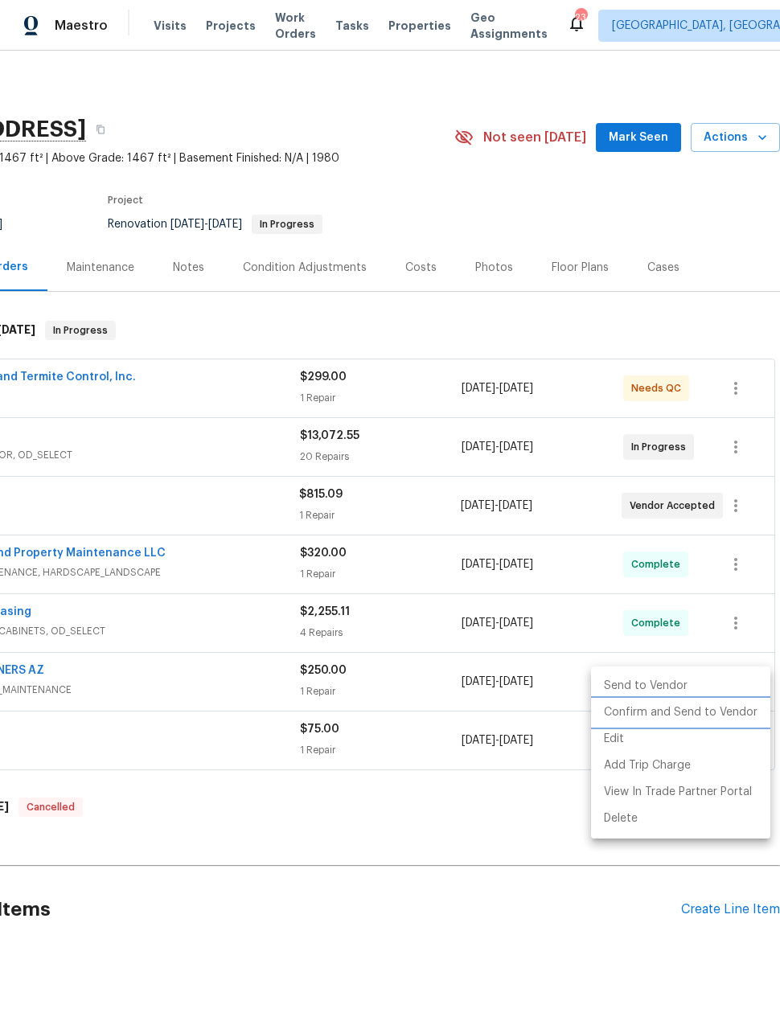
click at [728, 718] on li "Confirm and Send to Vendor" at bounding box center [680, 712] width 179 height 27
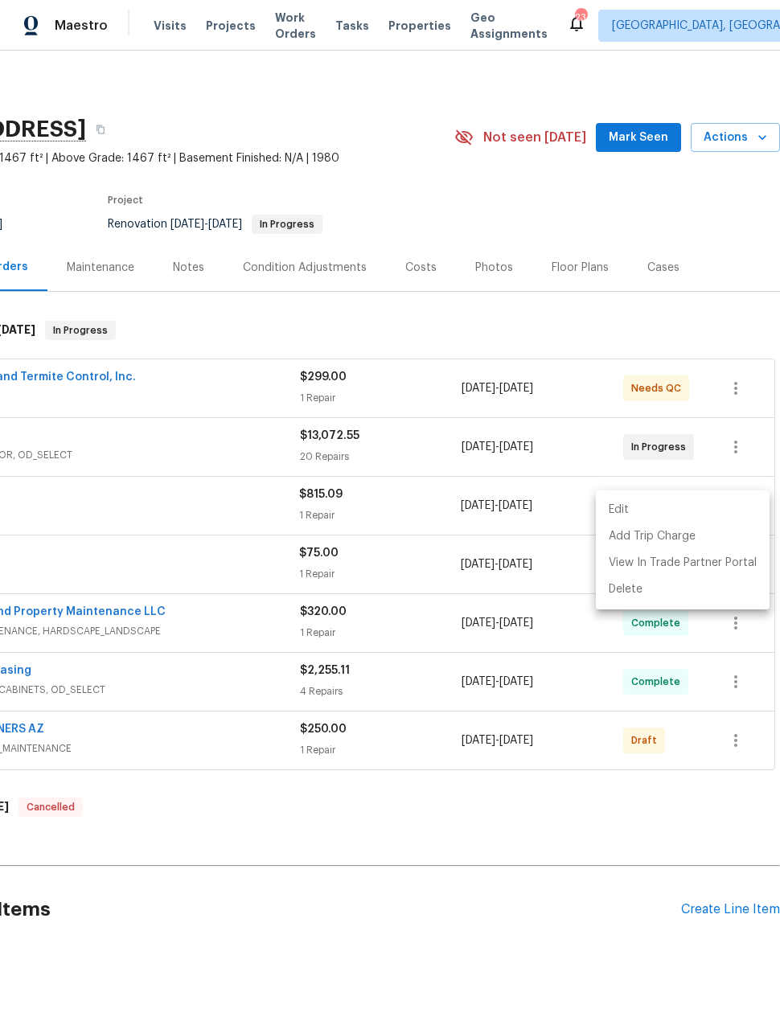
click at [509, 796] on div at bounding box center [390, 508] width 780 height 1017
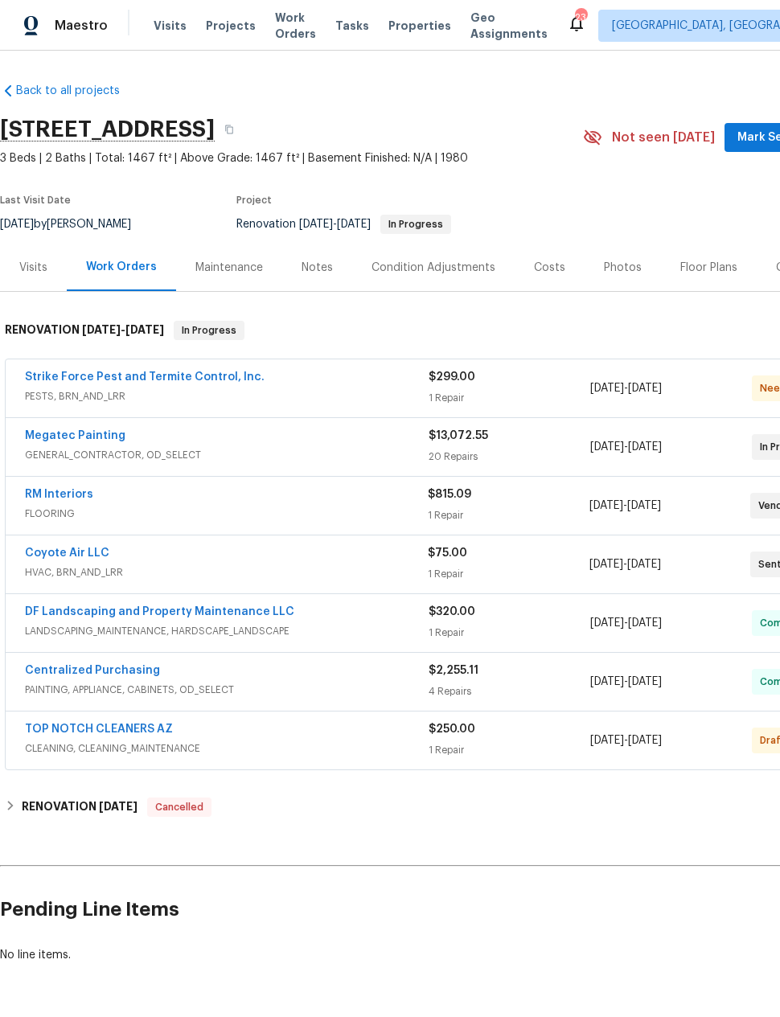
scroll to position [0, 0]
click at [79, 371] on link "Strike Force Pest and Termite Control, Inc." at bounding box center [145, 376] width 240 height 11
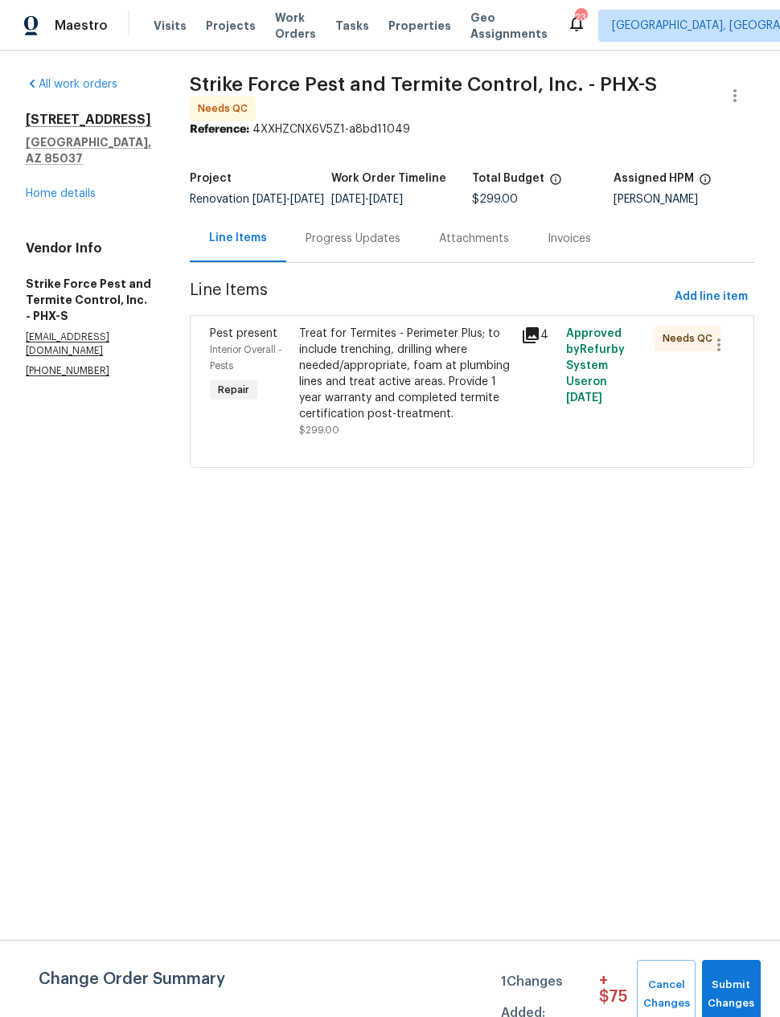
click at [418, 410] on div "Treat for Termites - Perimeter Plus; to include trenching, drilling where neede…" at bounding box center [405, 374] width 213 height 96
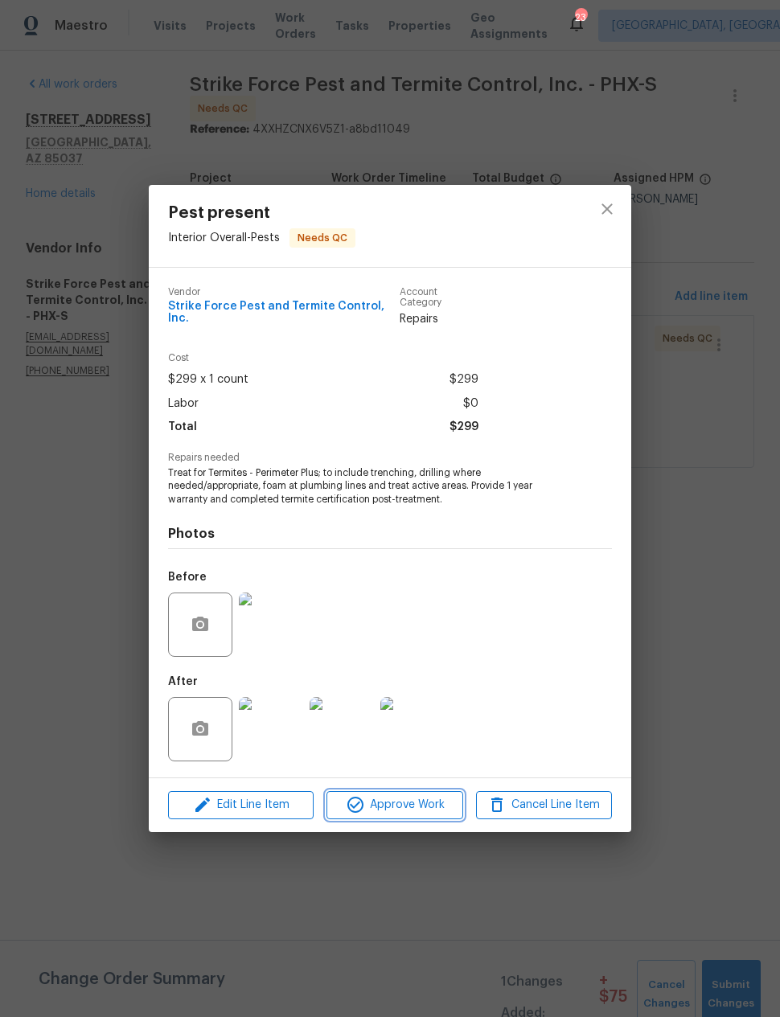
click at [427, 798] on span "Approve Work" at bounding box center [394, 805] width 126 height 20
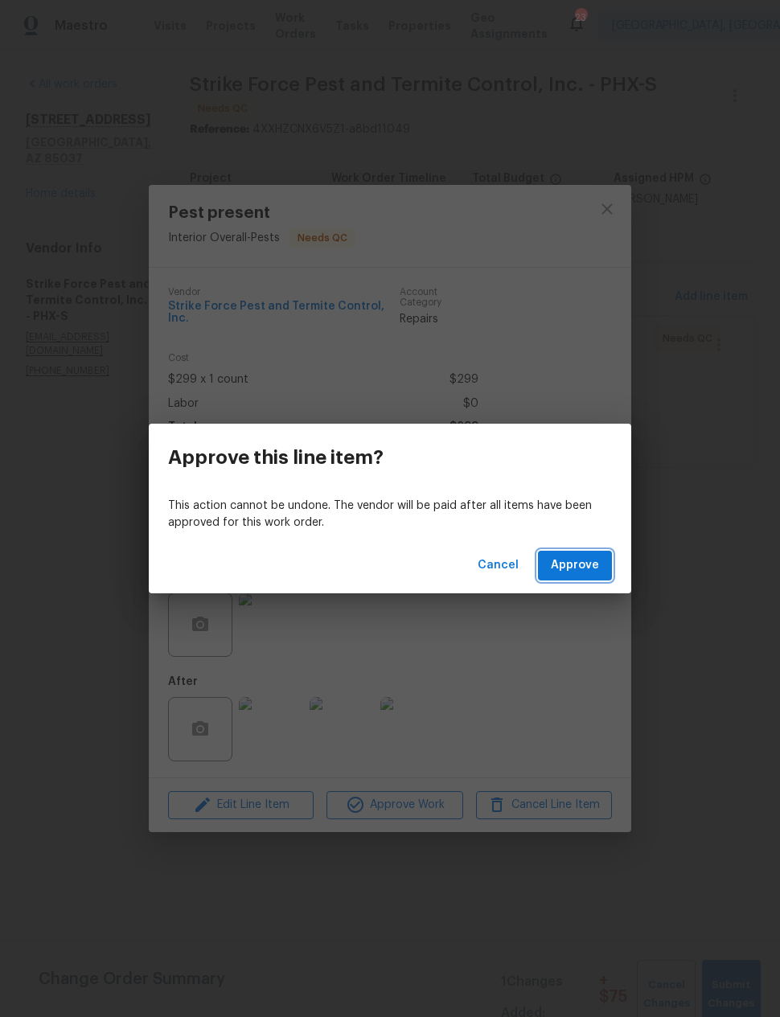
click at [583, 557] on span "Approve" at bounding box center [575, 565] width 48 height 20
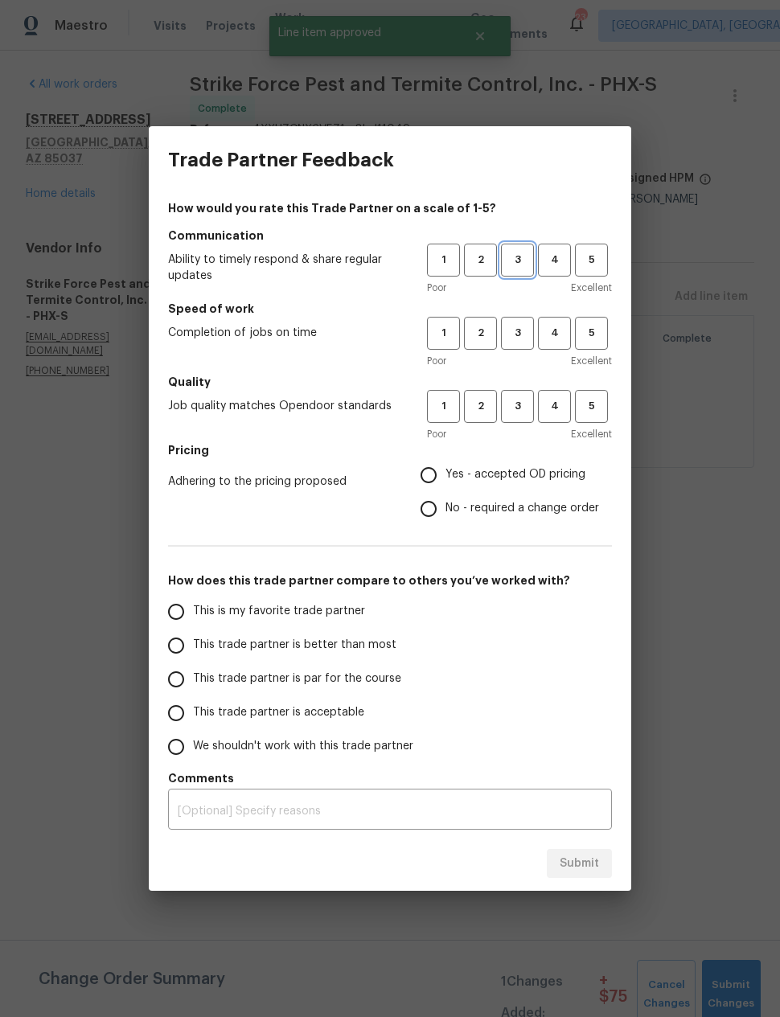
click at [526, 255] on span "3" at bounding box center [517, 260] width 30 height 18
click at [523, 334] on span "3" at bounding box center [517, 333] width 30 height 18
click at [516, 420] on button "3" at bounding box center [517, 406] width 33 height 33
click at [440, 483] on input "Yes - accepted OD pricing" at bounding box center [429, 475] width 34 height 34
radio input "true"
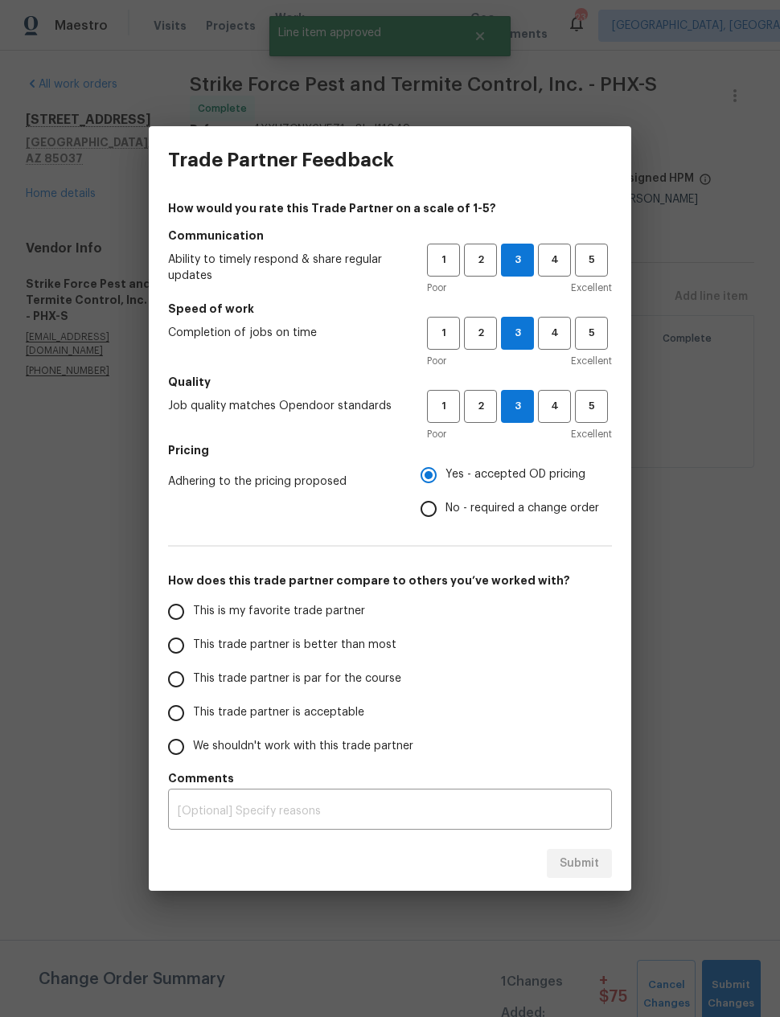
click at [173, 639] on input "This trade partner is better than most" at bounding box center [176, 646] width 34 height 34
click at [585, 859] on span "Submit" at bounding box center [578, 864] width 39 height 20
radio input "true"
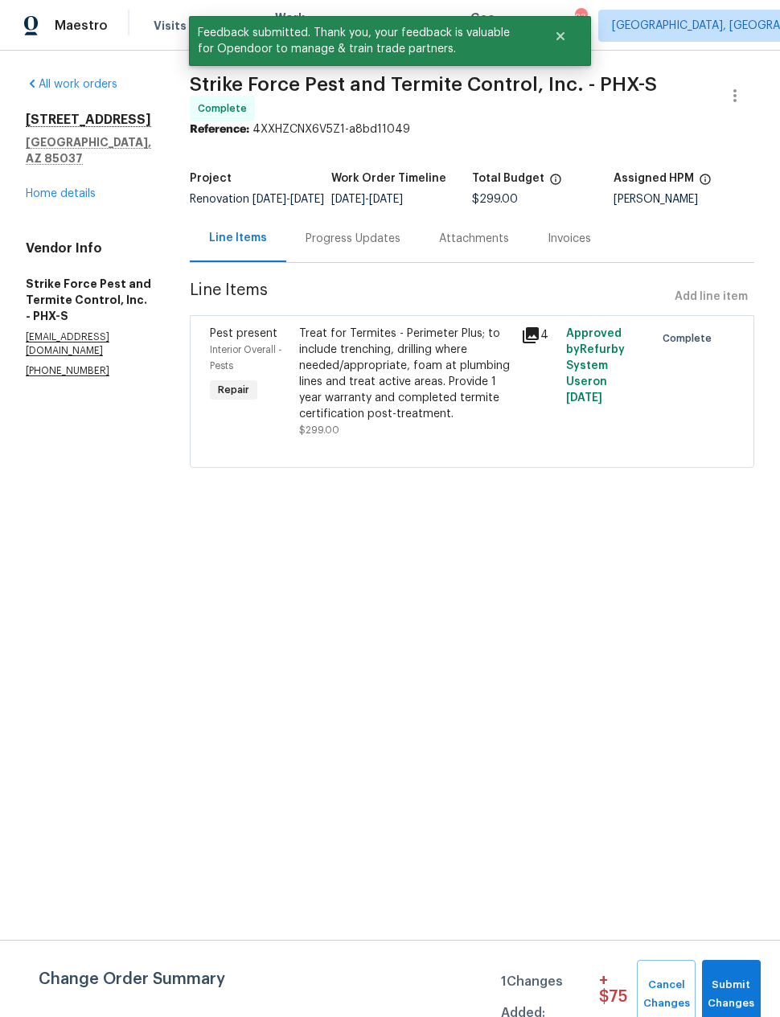
click at [62, 189] on link "Home details" at bounding box center [61, 193] width 70 height 11
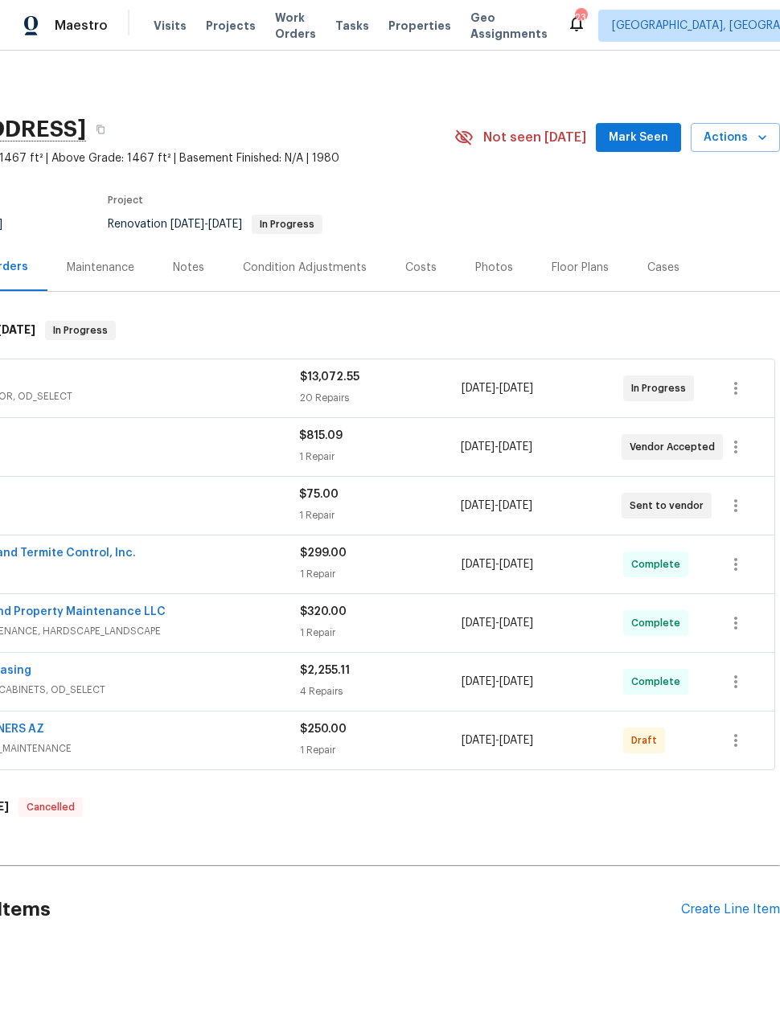
scroll to position [0, 129]
